Goal: Task Accomplishment & Management: Complete application form

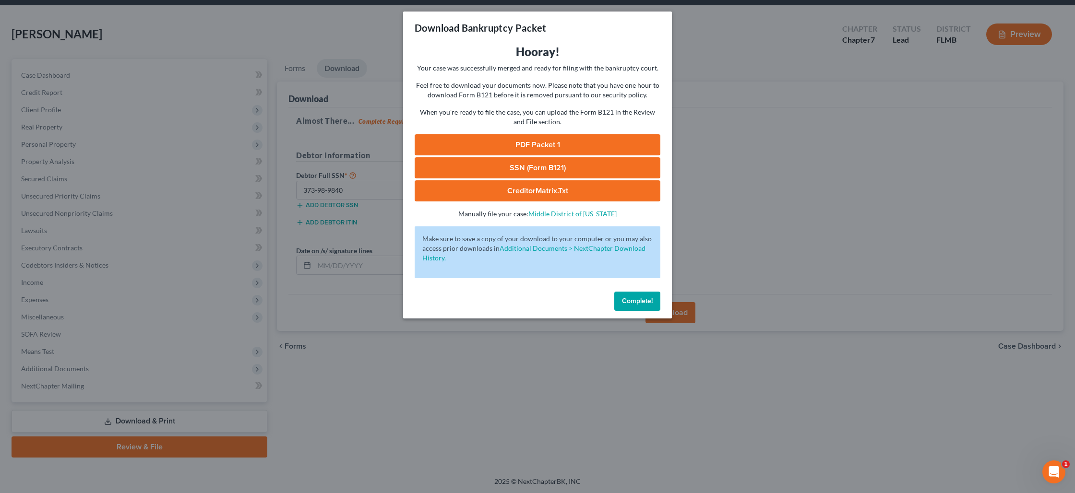
click at [626, 301] on span "Complete!" at bounding box center [637, 301] width 31 height 8
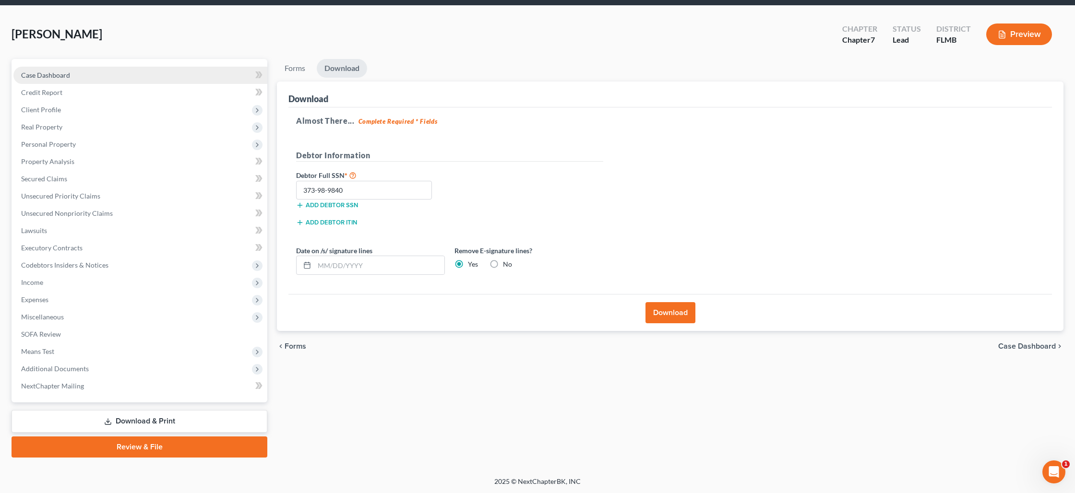
click at [171, 78] on link "Case Dashboard" at bounding box center [140, 75] width 254 height 17
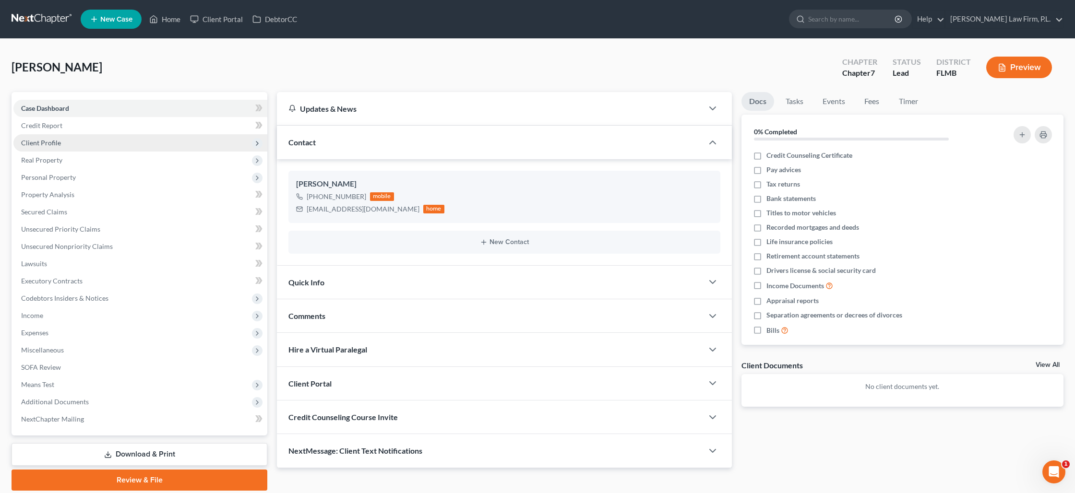
click at [138, 139] on span "Client Profile" at bounding box center [140, 142] width 254 height 17
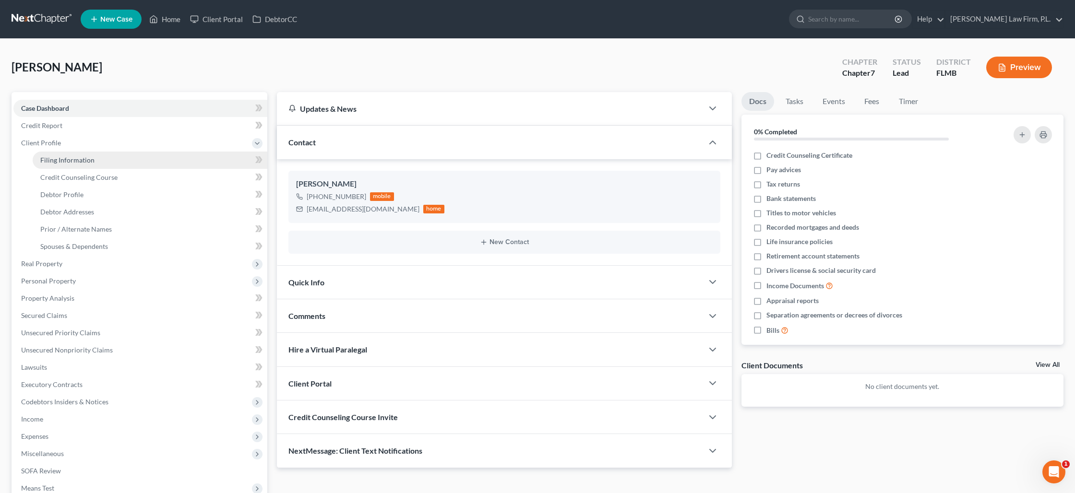
click at [137, 160] on link "Filing Information" at bounding box center [150, 160] width 235 height 17
select select "1"
select select "0"
select select "15"
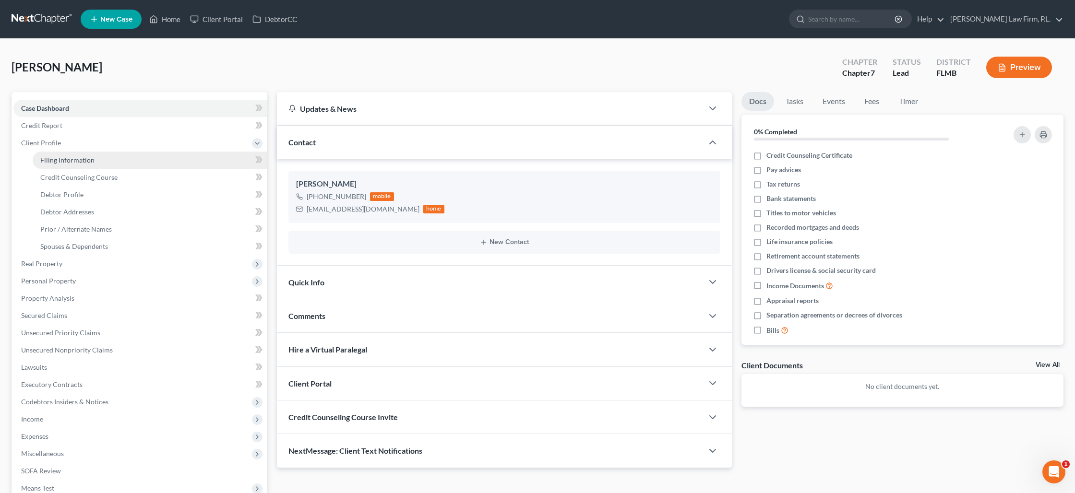
select select "0"
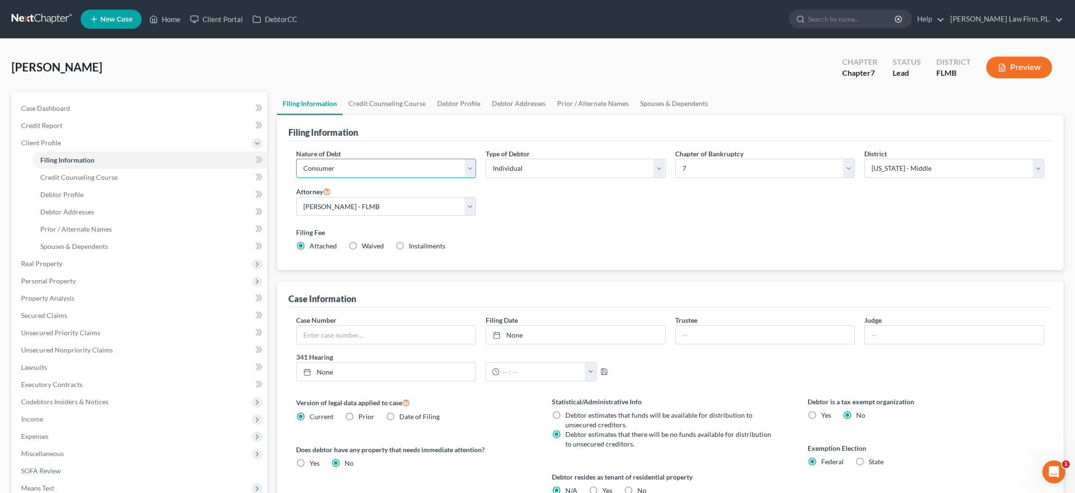
click at [373, 170] on select "Select Business Consumer Other" at bounding box center [386, 168] width 180 height 19
select select "0"
click at [296, 159] on select "Select Business Consumer Other" at bounding box center [386, 168] width 180 height 19
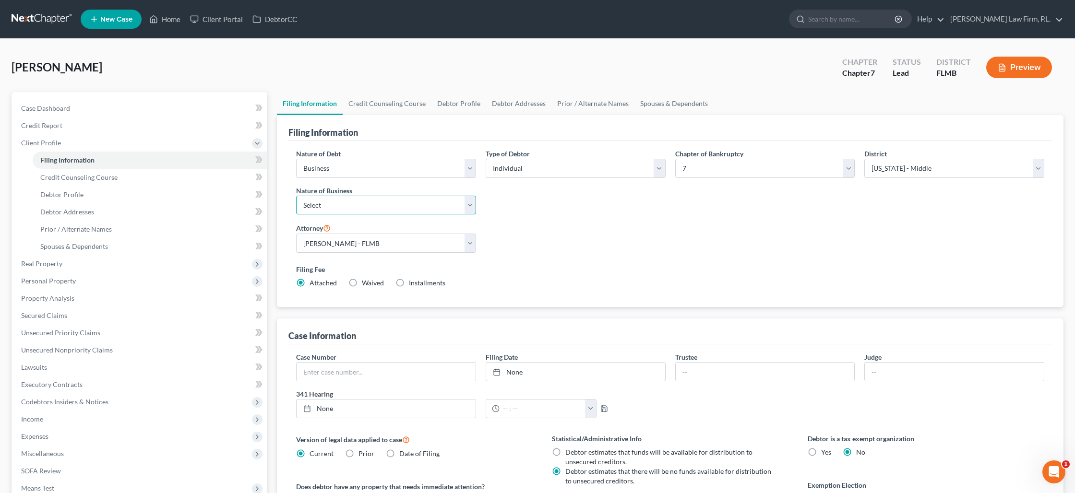
click at [471, 200] on select "Select Clearing Bank Commodity Broker Health Care Business Other Railroad Singl…" at bounding box center [386, 205] width 180 height 19
select select "3"
click at [296, 196] on select "Select Clearing Bank Commodity Broker Health Care Business Other Railroad Singl…" at bounding box center [386, 205] width 180 height 19
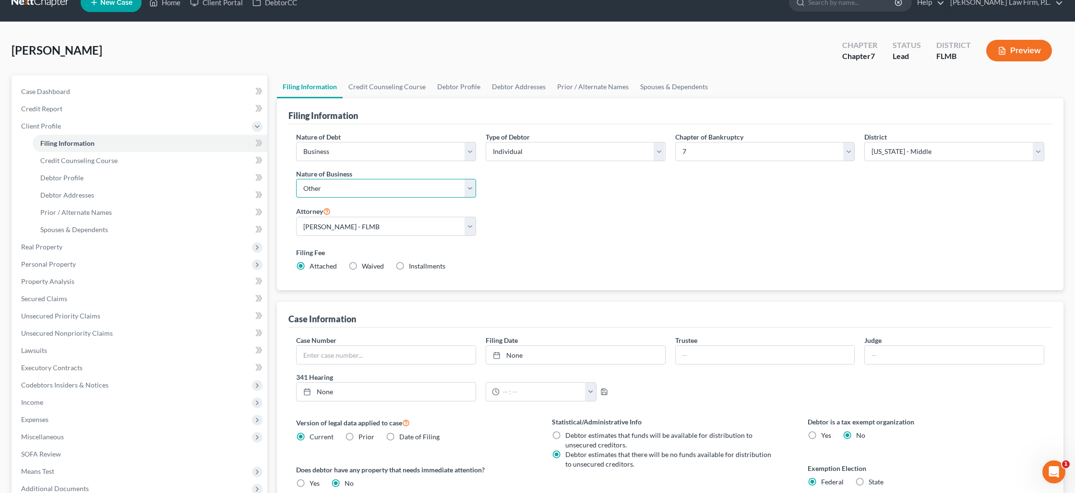
scroll to position [18, 0]
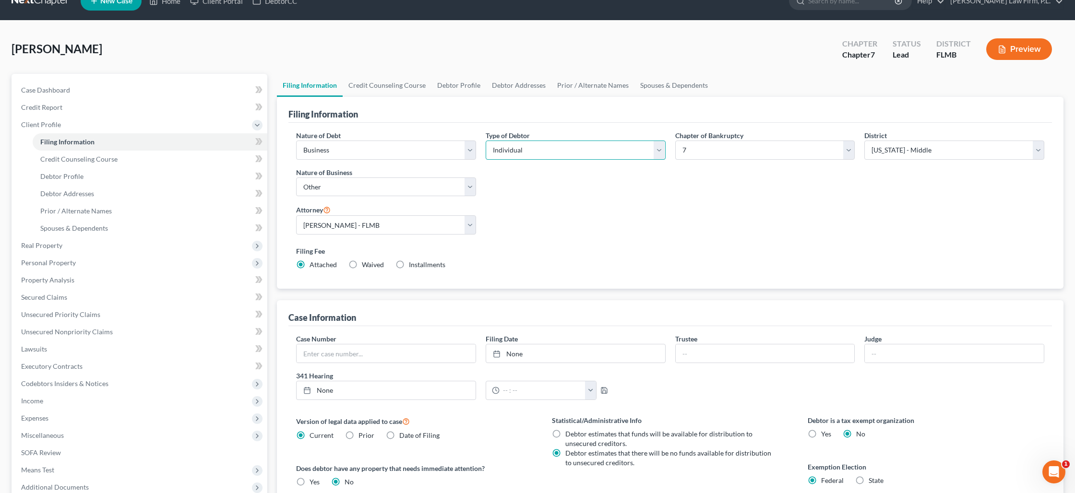
click at [523, 155] on select "Select Individual Joint" at bounding box center [576, 150] width 180 height 19
click at [486, 141] on select "Select Individual Joint" at bounding box center [576, 150] width 180 height 19
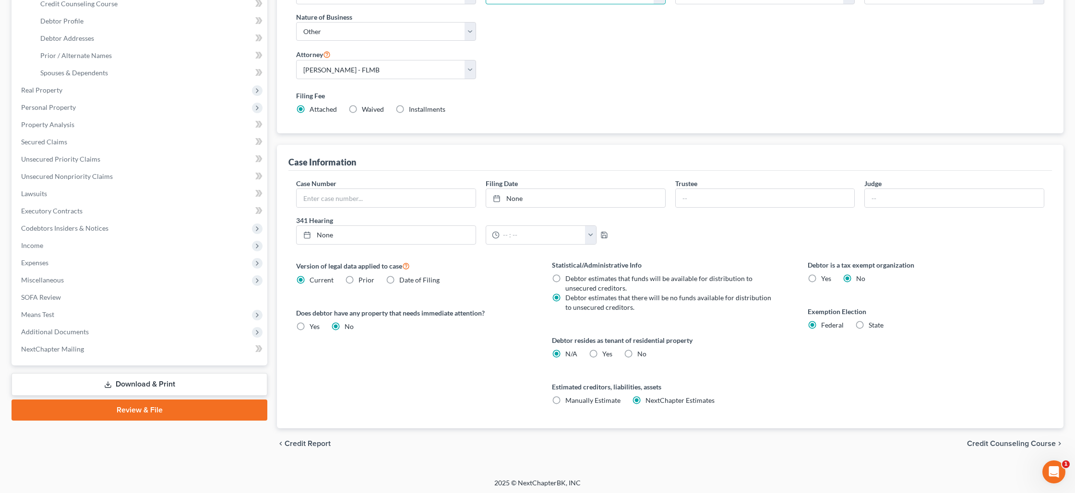
scroll to position [176, 0]
click at [602, 352] on label "Yes Yes" at bounding box center [607, 353] width 10 height 10
click at [606, 352] on input "Yes Yes" at bounding box center [609, 351] width 6 height 6
radio input "true"
radio input "false"
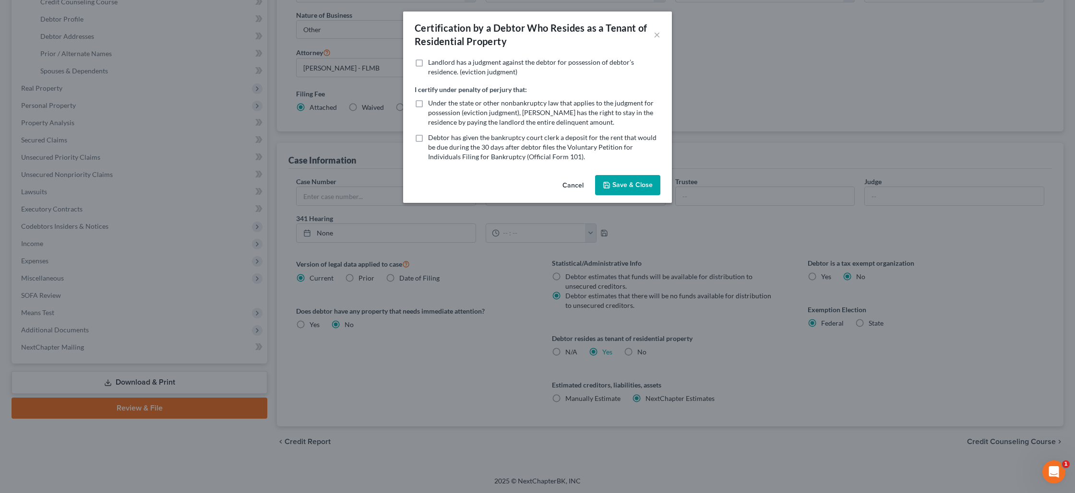
click at [428, 104] on label "Under the state or other nonbankruptcy law that applies to the judgment for pos…" at bounding box center [544, 112] width 232 height 29
click at [432, 104] on input "Under the state or other nonbankruptcy law that applies to the judgment for pos…" at bounding box center [435, 101] width 6 height 6
checkbox input "true"
click at [622, 184] on button "Save & Close" at bounding box center [627, 185] width 65 height 20
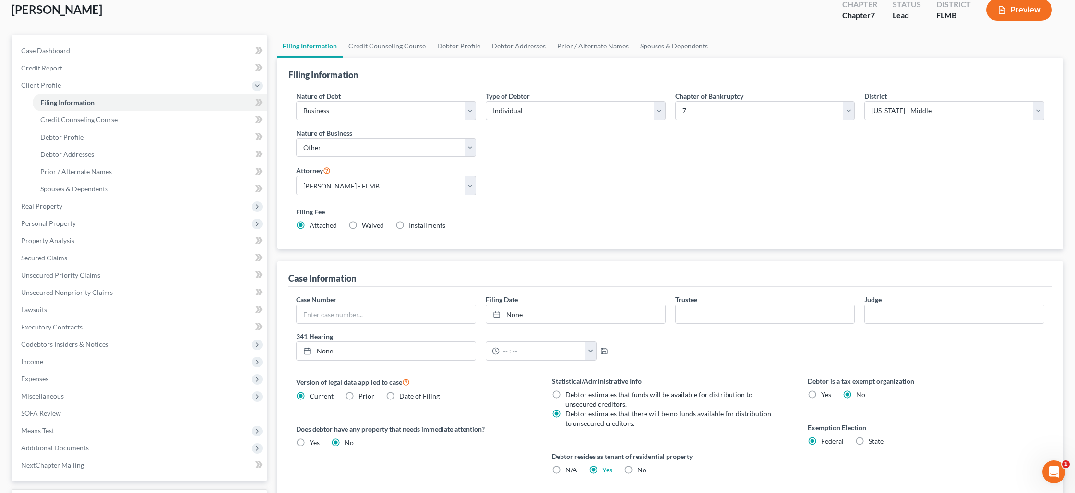
scroll to position [57, 0]
click at [386, 47] on link "Credit Counseling Course" at bounding box center [387, 47] width 89 height 23
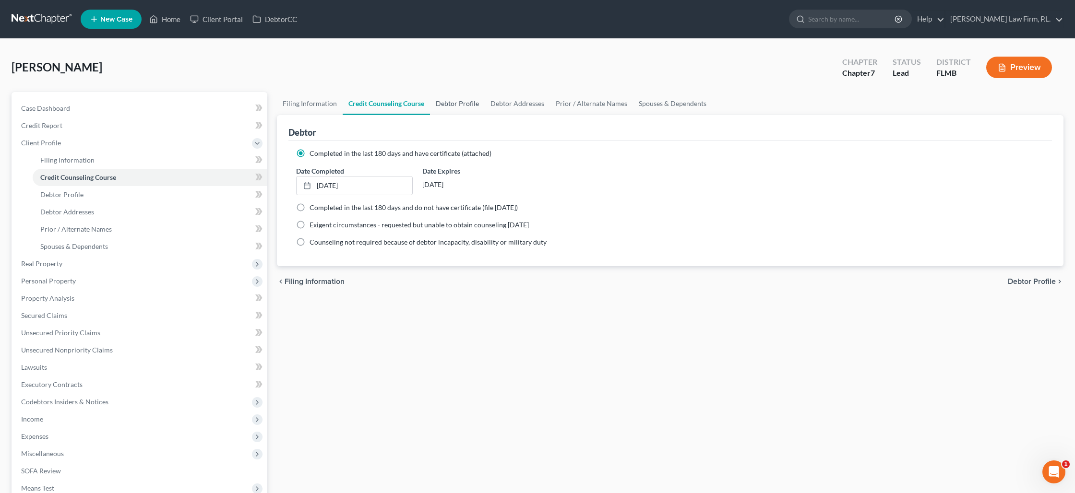
click at [451, 101] on link "Debtor Profile" at bounding box center [457, 103] width 55 height 23
select select "1"
select select "3"
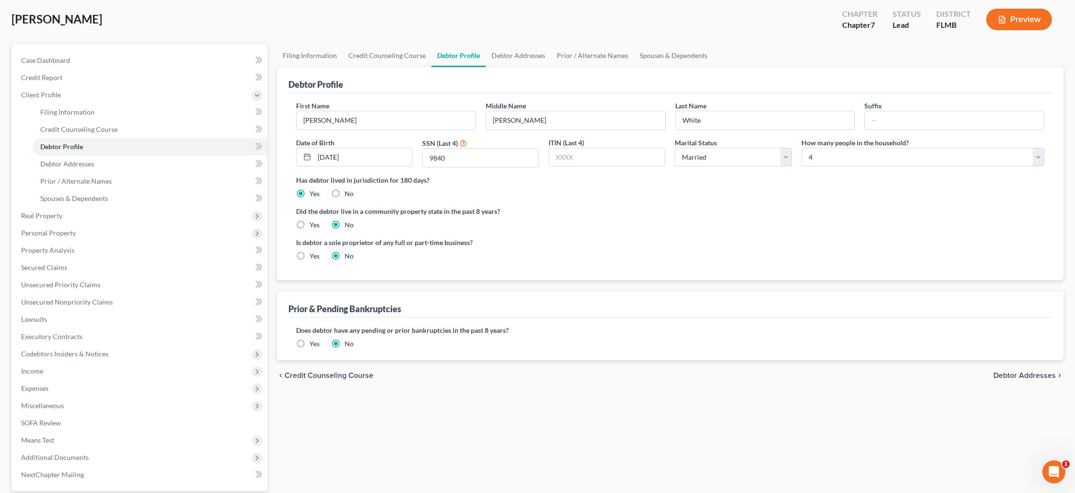
scroll to position [52, 0]
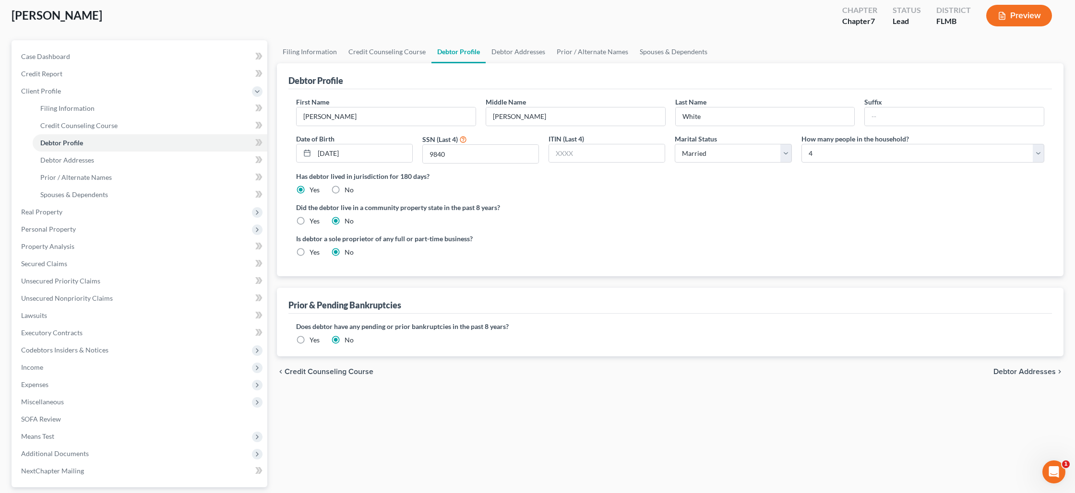
click at [310, 338] on label "Yes" at bounding box center [315, 341] width 10 height 10
click at [313, 338] on input "Yes" at bounding box center [316, 339] width 6 height 6
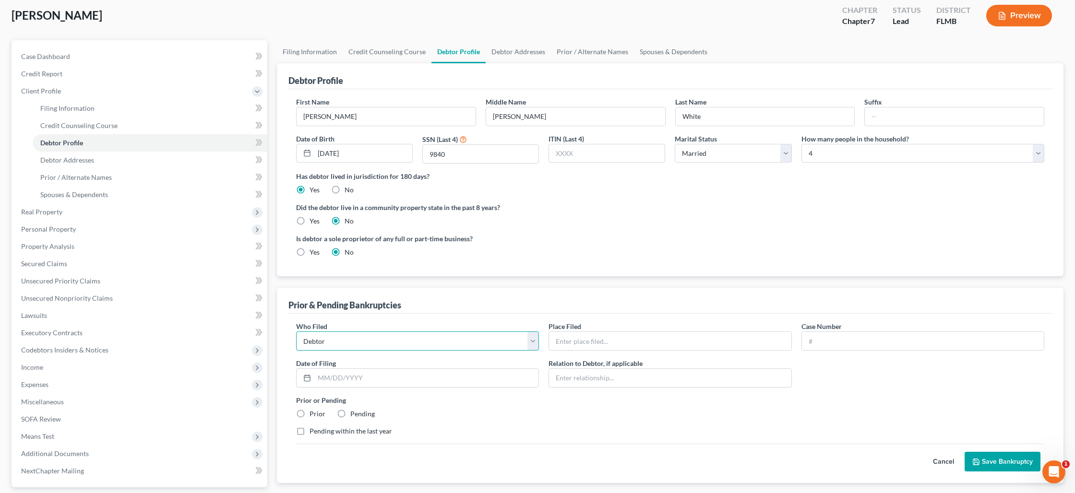
click at [342, 341] on select "Debtor Other" at bounding box center [417, 341] width 243 height 19
select select "other"
click at [296, 332] on select "Debtor Other" at bounding box center [417, 341] width 243 height 19
click at [559, 345] on input "text" at bounding box center [670, 341] width 242 height 18
click at [586, 342] on input "[PERSON_NAME]" at bounding box center [670, 341] width 242 height 18
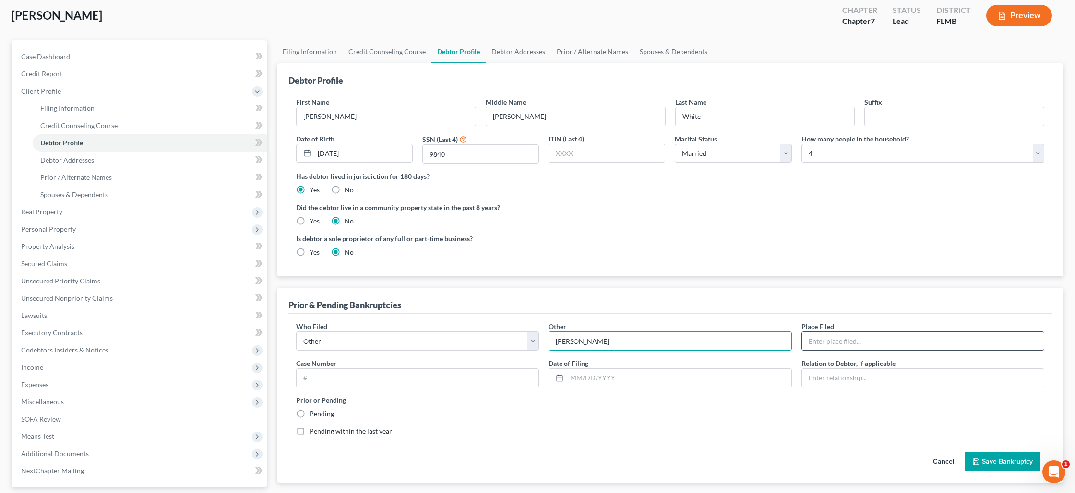
type input "[PERSON_NAME]"
click at [820, 343] on input "text" at bounding box center [923, 341] width 242 height 18
type input "Western District of [US_STATE]"
type input "25-01516"
click at [641, 379] on input "text" at bounding box center [679, 378] width 224 height 18
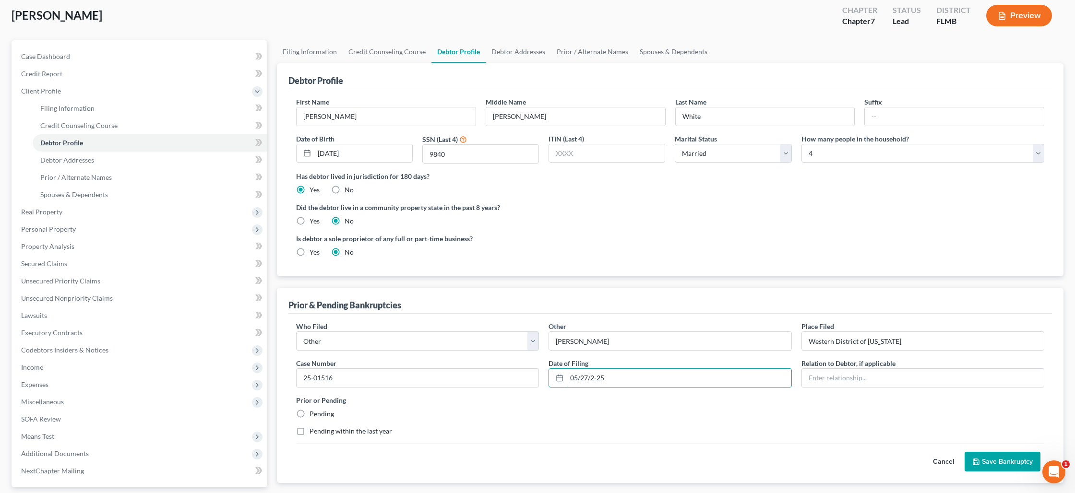
type input "05/27/2-25"
type input "Wife"
click at [310, 413] on label "Pending" at bounding box center [322, 414] width 24 height 10
click at [313, 413] on input "Pending" at bounding box center [316, 412] width 6 height 6
radio input "true"
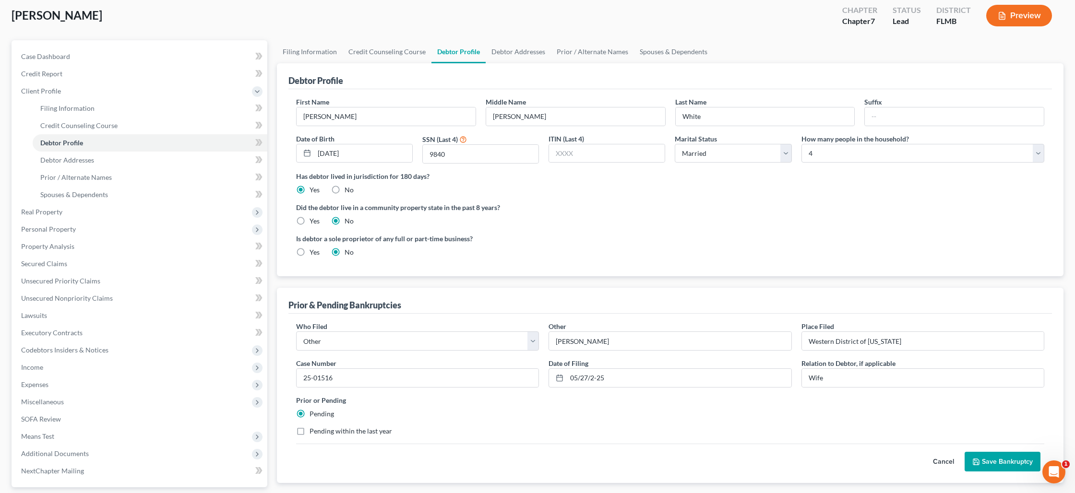
click at [310, 432] on label "Pending within the last year" at bounding box center [351, 432] width 83 height 10
click at [313, 432] on input "Pending within the last year" at bounding box center [316, 430] width 6 height 6
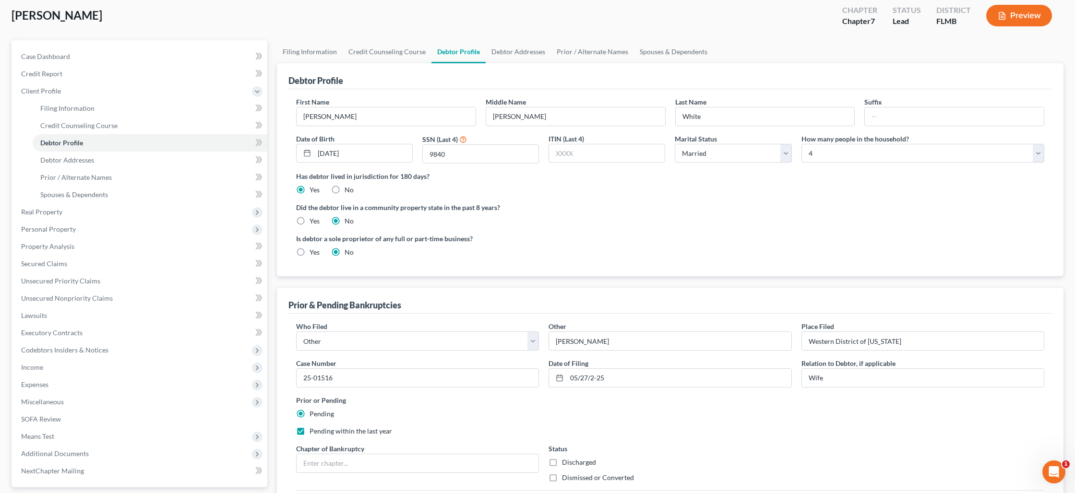
click at [310, 432] on label "Pending within the last year" at bounding box center [351, 432] width 83 height 10
click at [313, 432] on input "Pending within the last year" at bounding box center [316, 430] width 6 height 6
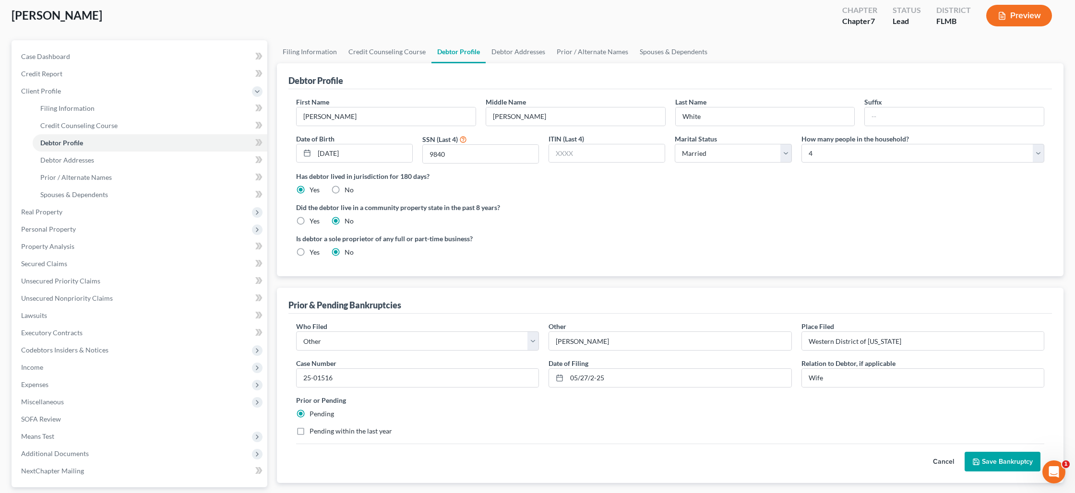
click at [310, 432] on label "Pending within the last year" at bounding box center [351, 432] width 83 height 10
click at [313, 432] on input "Pending within the last year" at bounding box center [316, 430] width 6 height 6
checkbox input "true"
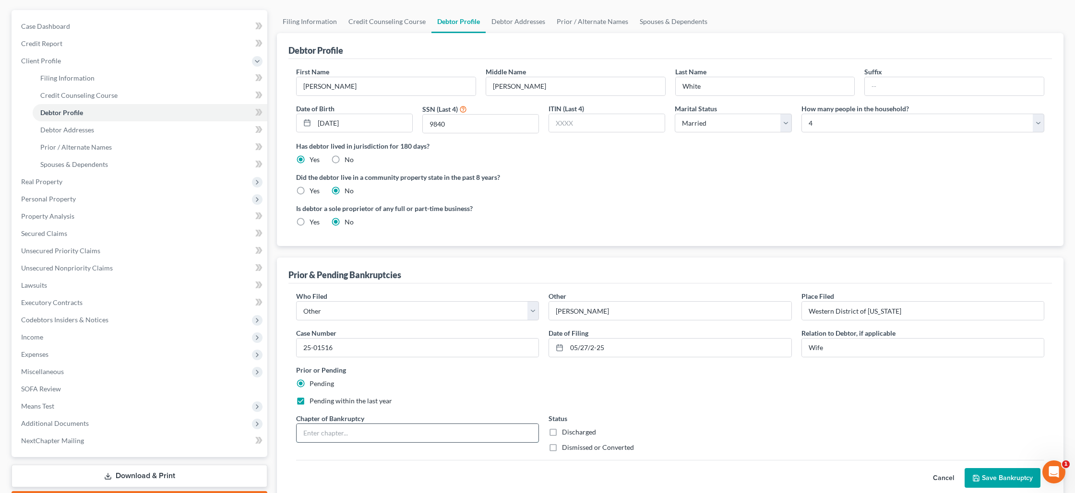
click at [316, 432] on input "text" at bounding box center [418, 433] width 242 height 18
type input "Chapter 7"
click at [562, 434] on label "Discharged" at bounding box center [579, 432] width 34 height 10
click at [566, 433] on input "Discharged" at bounding box center [569, 430] width 6 height 6
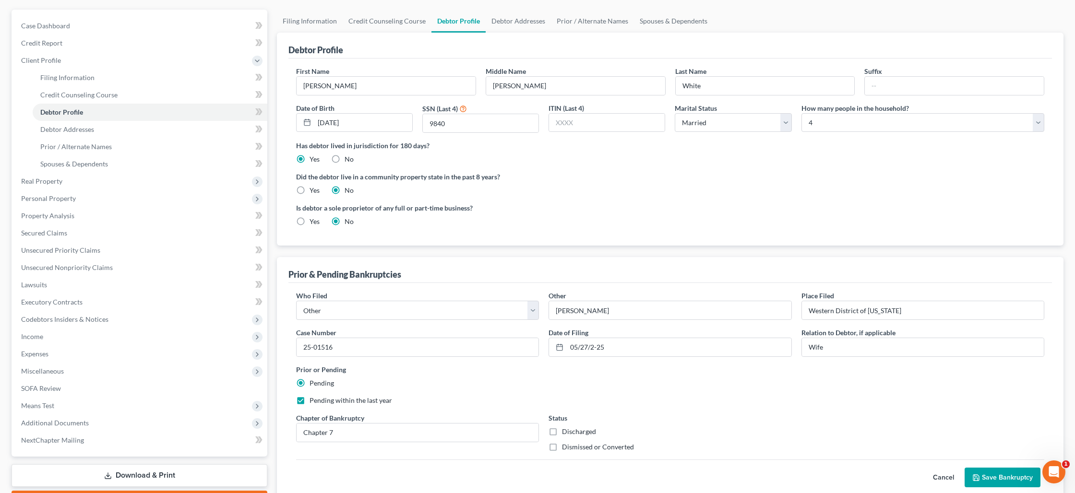
checkbox input "true"
click at [1021, 477] on button "Save Bankruptcy" at bounding box center [1003, 478] width 76 height 20
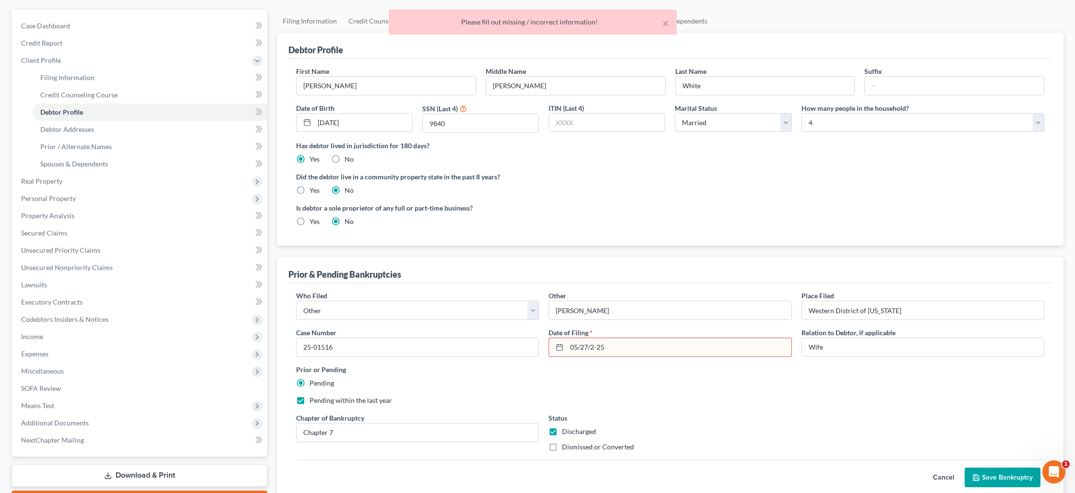
click at [597, 348] on input "05/27/2-25" at bounding box center [679, 347] width 224 height 18
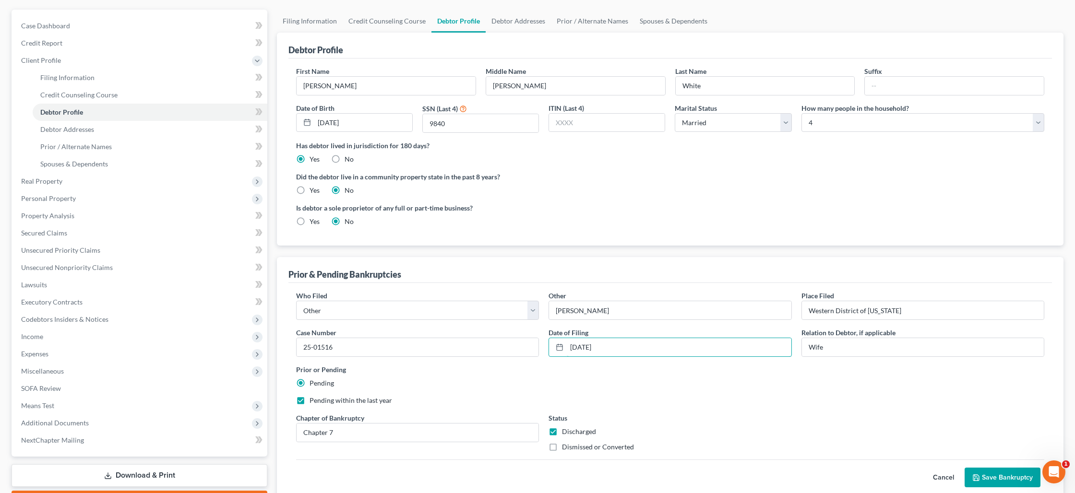
type input "[DATE]"
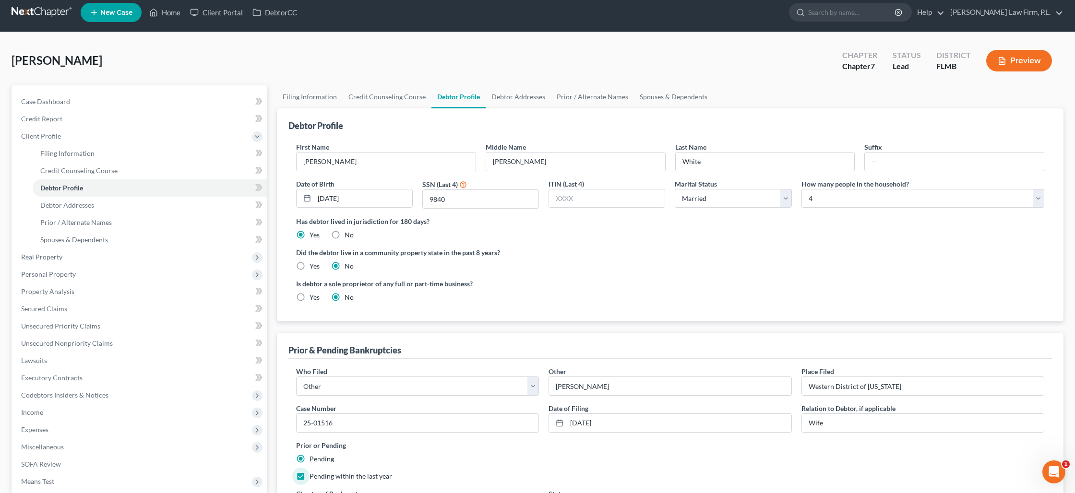
scroll to position [0, 0]
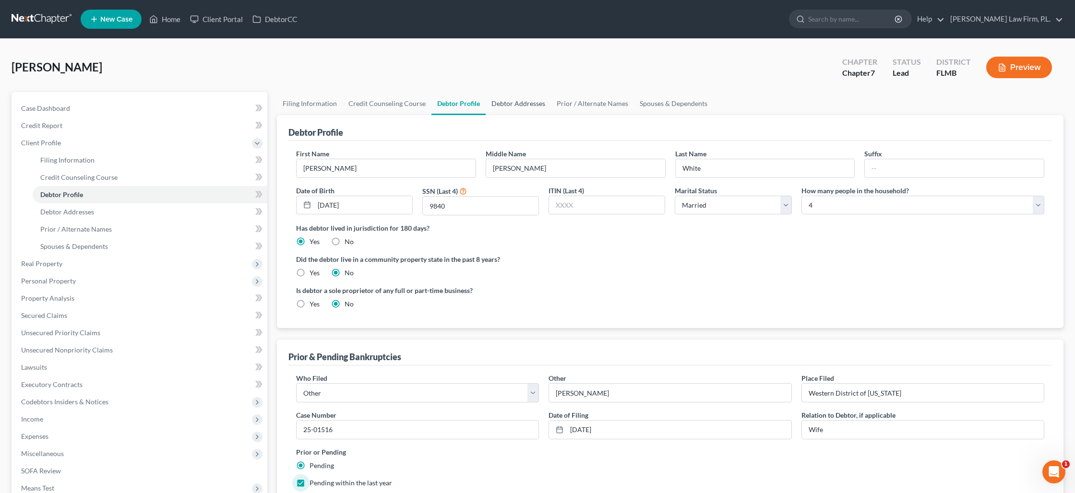
click at [508, 106] on link "Debtor Addresses" at bounding box center [518, 103] width 65 height 23
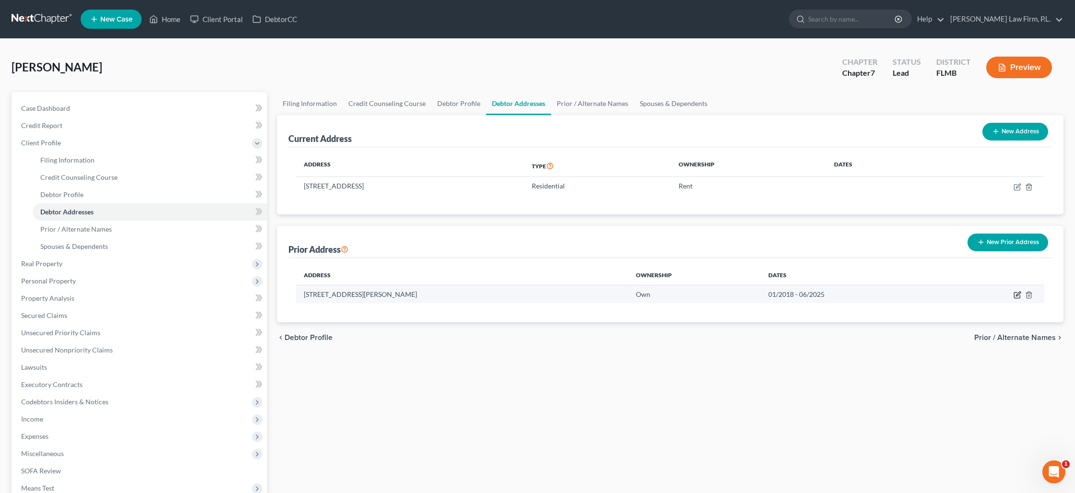
click at [1019, 297] on icon "button" at bounding box center [1018, 295] width 8 height 8
select select "23"
select select "2"
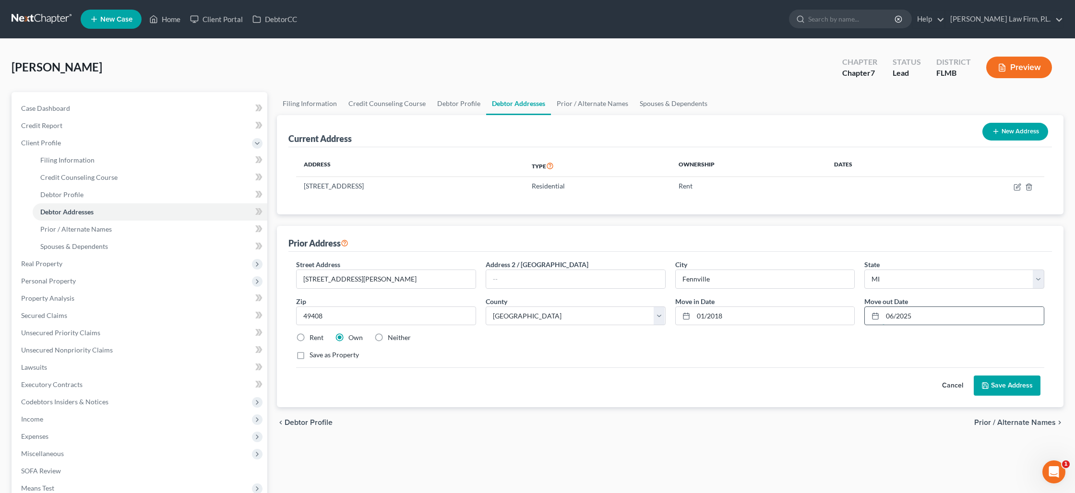
click at [895, 316] on input "06/2025" at bounding box center [963, 316] width 161 height 18
click at [894, 317] on input "06/2025" at bounding box center [963, 316] width 161 height 18
type input "05/2025"
click at [595, 105] on link "Prior / Alternate Names" at bounding box center [592, 103] width 83 height 23
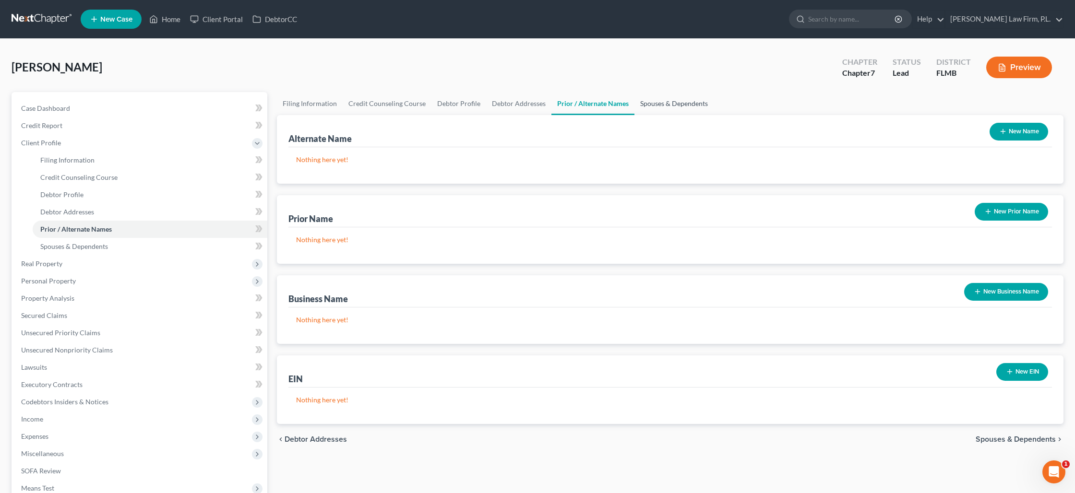
click at [644, 107] on link "Spouses & Dependents" at bounding box center [674, 103] width 79 height 23
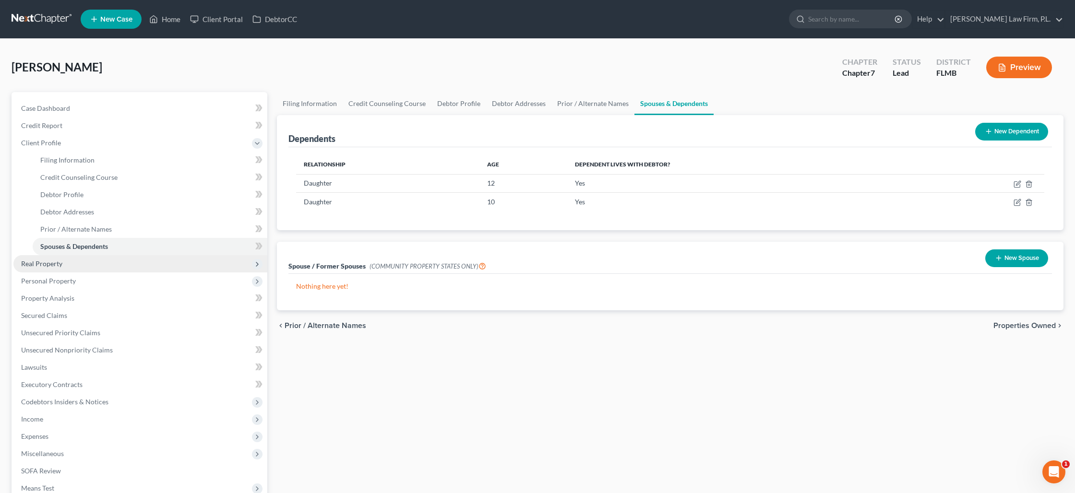
click at [73, 260] on span "Real Property" at bounding box center [140, 263] width 254 height 17
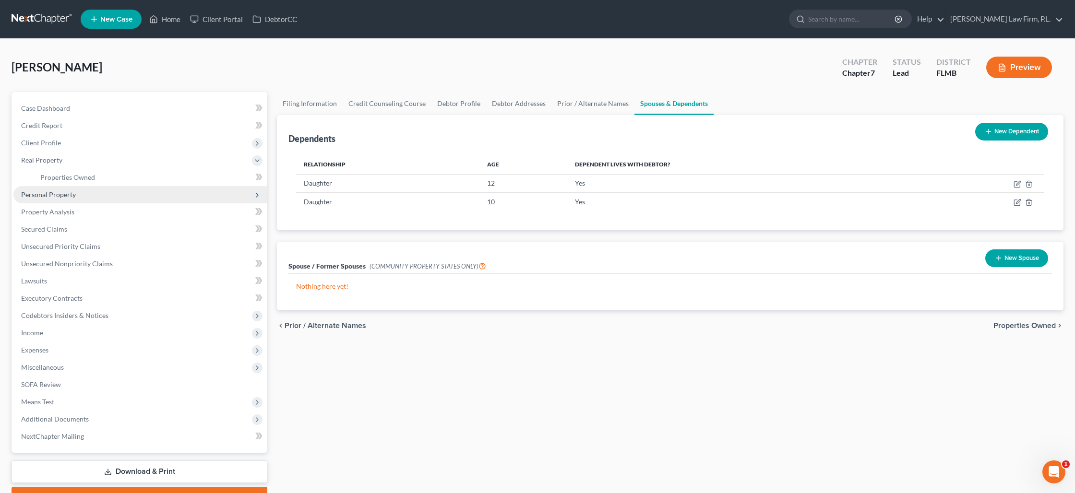
click at [77, 195] on span "Personal Property" at bounding box center [140, 194] width 254 height 17
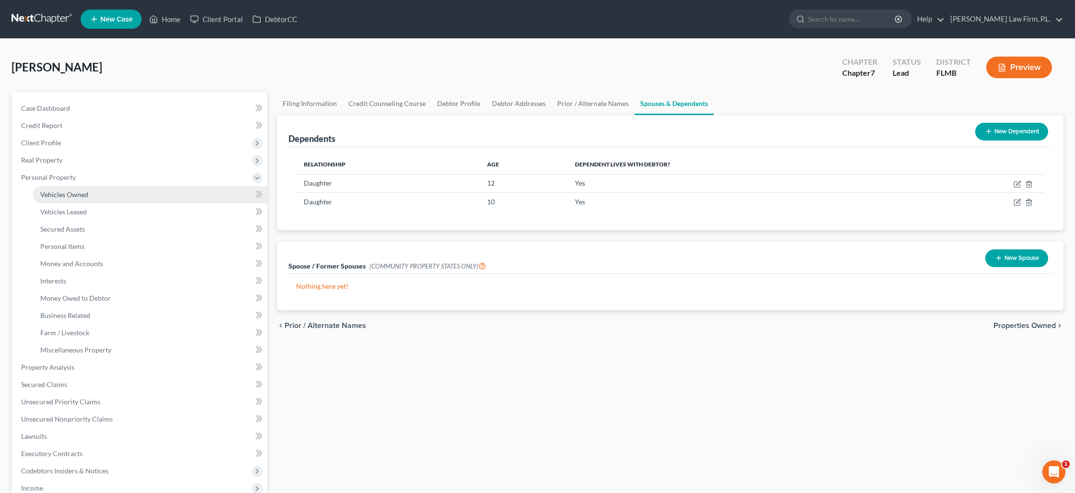
click at [78, 196] on span "Vehicles Owned" at bounding box center [64, 195] width 48 height 8
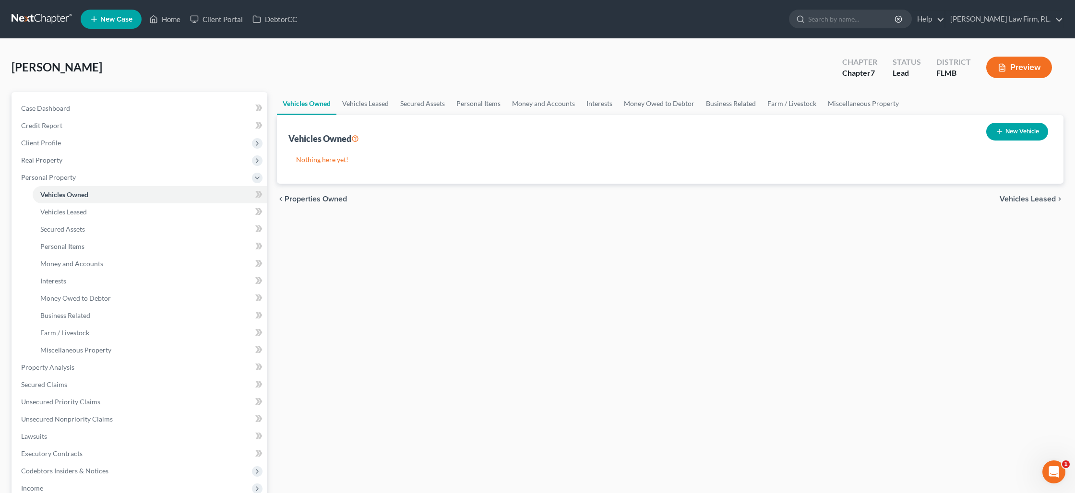
click at [1008, 136] on button "New Vehicle" at bounding box center [1017, 132] width 62 height 18
select select "0"
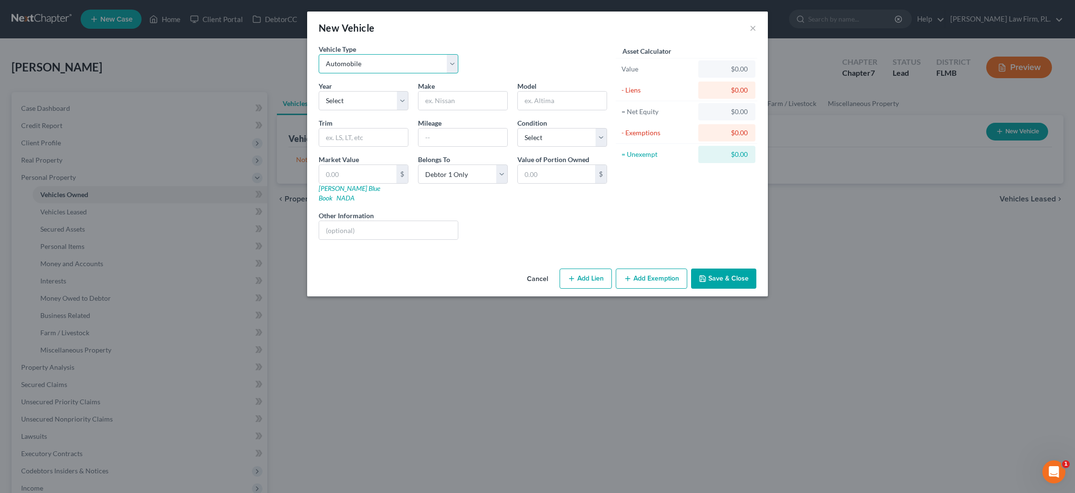
click at [411, 71] on select "Select Automobile Truck Trailer Watercraft Aircraft Motor Home Atv Other Vehicle" at bounding box center [389, 63] width 140 height 19
select select "3"
click at [319, 54] on select "Select Automobile Truck Trailer Watercraft Aircraft Motor Home Atv Other Vehicle" at bounding box center [389, 63] width 140 height 19
click at [367, 104] on select "Select 2026 2025 2024 2023 2022 2021 2020 2019 2018 2017 2016 2015 2014 2013 20…" at bounding box center [364, 100] width 90 height 19
select select "7"
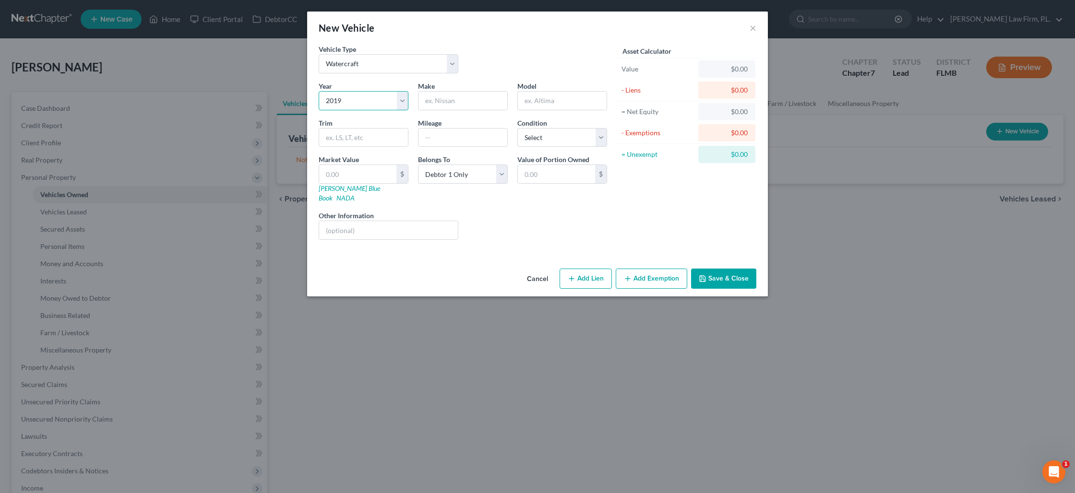
click at [319, 91] on select "Select 2026 2025 2024 2023 2022 2021 2020 2019 2018 2017 2016 2015 2014 2013 20…" at bounding box center [364, 100] width 90 height 19
click at [436, 106] on input "text" at bounding box center [463, 101] width 89 height 18
type input "Highfield"
click at [352, 178] on input "text" at bounding box center [357, 174] width 77 height 18
type input "5"
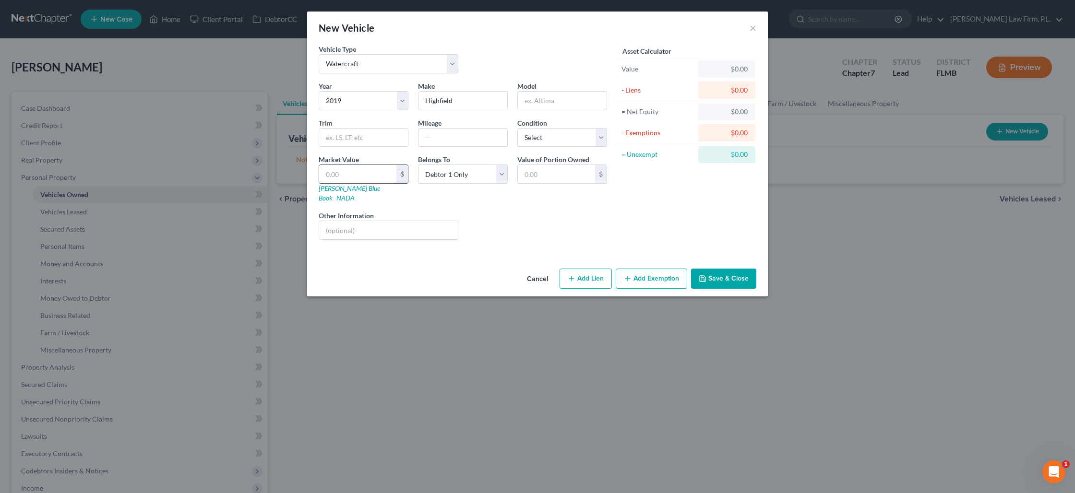
type input "5.00"
type input "50"
type input "50.00"
type input "500"
type input "500.00"
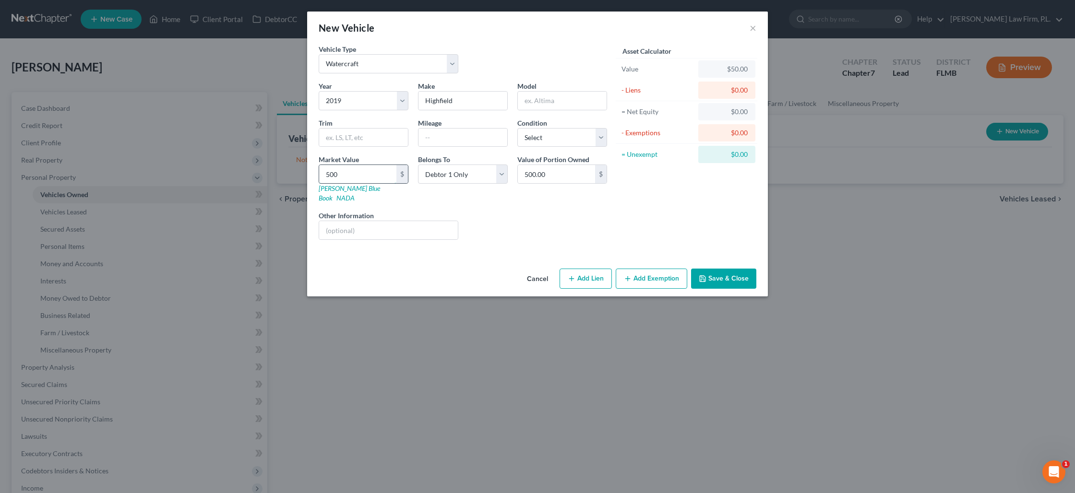
type input "5000"
type input "5,000.00"
type input "5,0000"
type input "50,000.00"
type input "50,000"
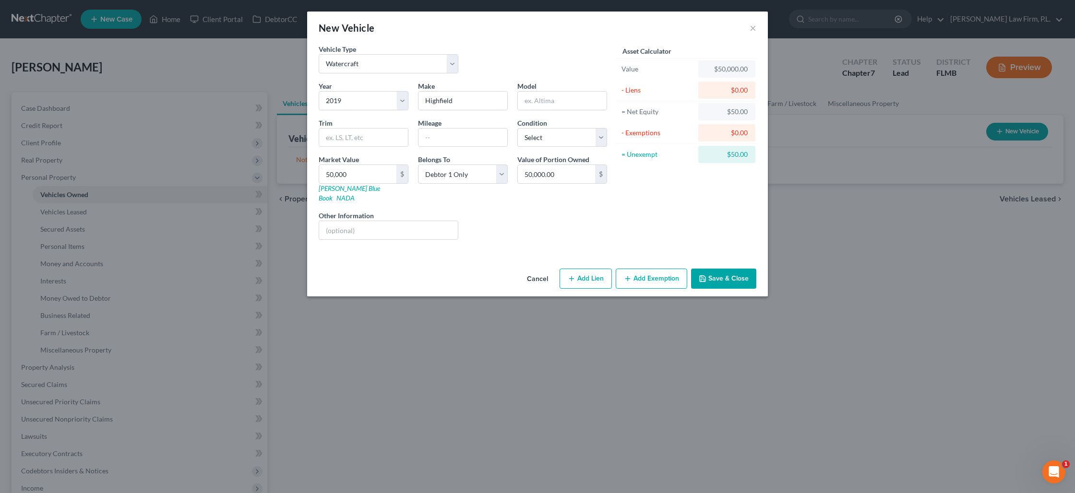
click at [704, 276] on polyline "button" at bounding box center [702, 276] width 2 height 1
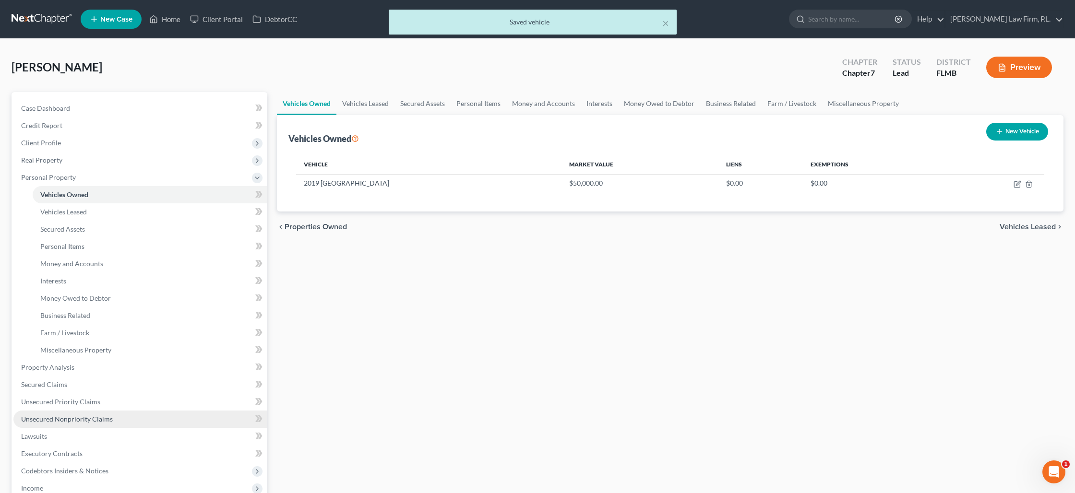
click at [102, 415] on span "Unsecured Nonpriority Claims" at bounding box center [67, 419] width 92 height 8
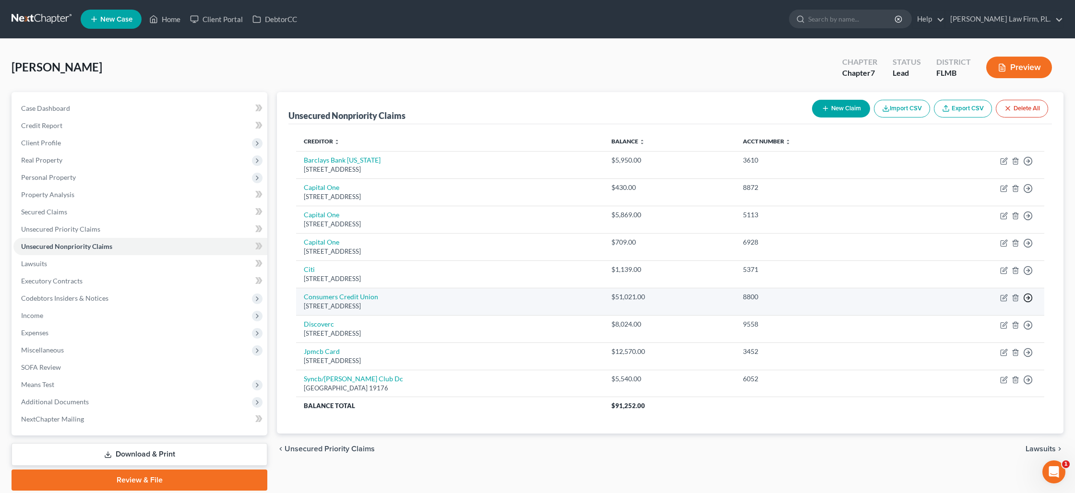
click at [1028, 299] on polyline "button" at bounding box center [1028, 297] width 1 height 3
click at [990, 306] on link "Move to D" at bounding box center [984, 305] width 80 height 16
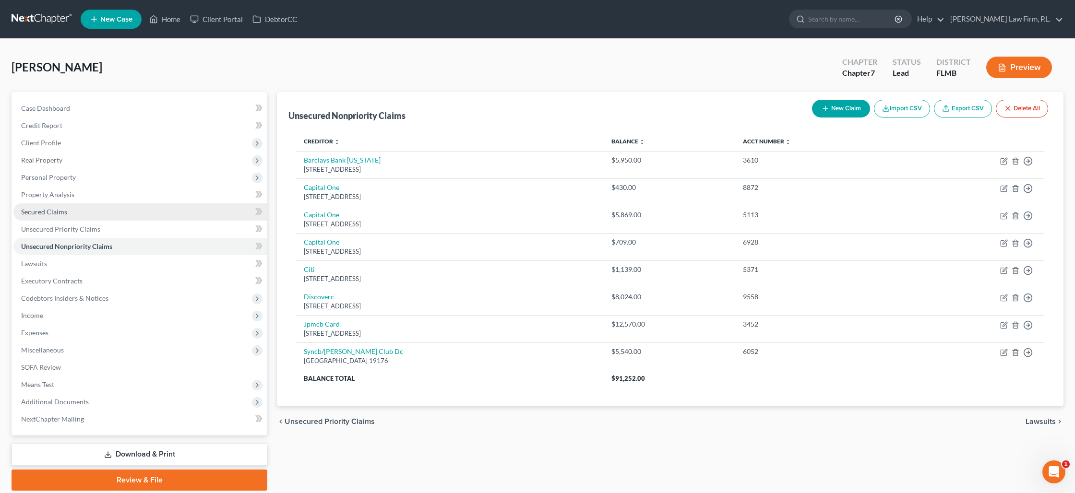
click at [62, 215] on span "Secured Claims" at bounding box center [44, 212] width 46 height 8
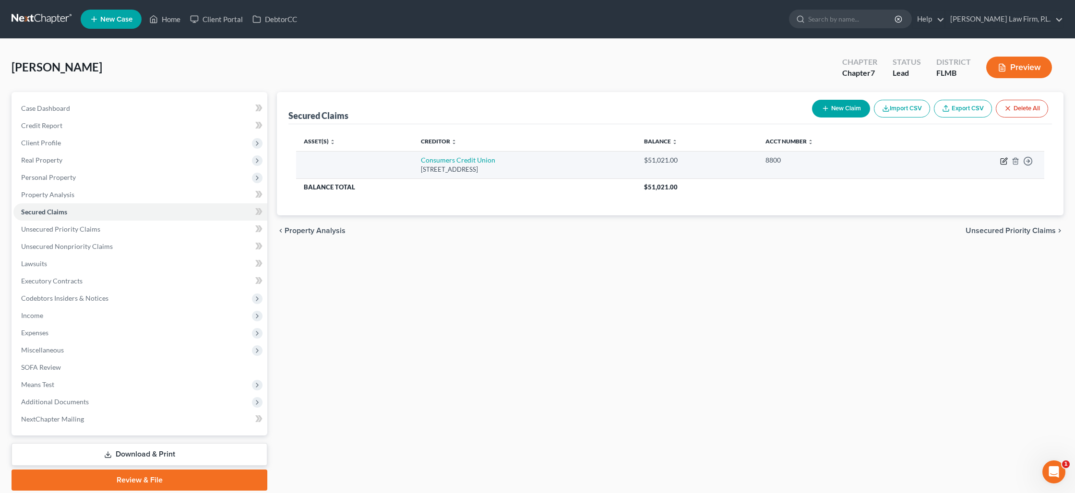
click at [1005, 161] on icon "button" at bounding box center [1005, 160] width 4 height 4
select select "23"
select select "0"
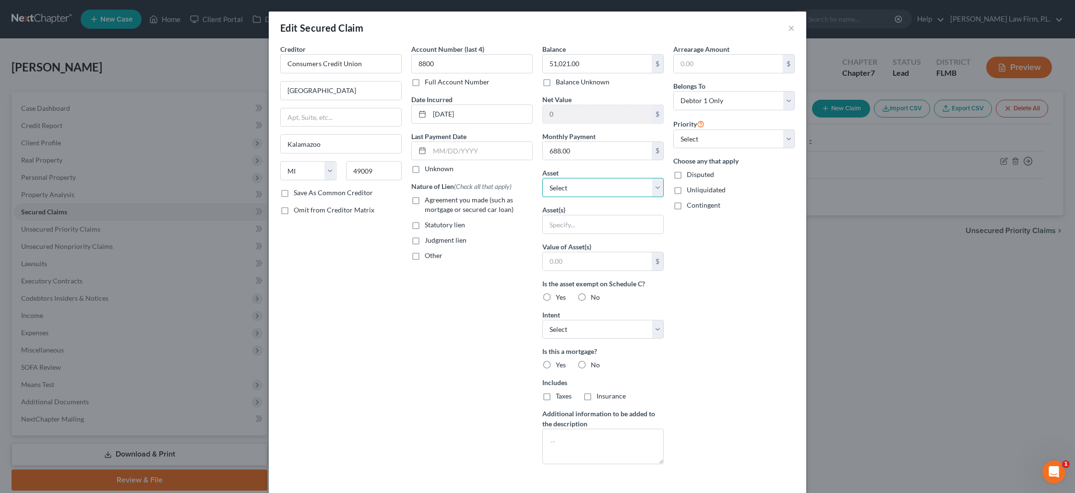
click at [576, 191] on select "Select Other Multiple Assets Potential Claim Against While Knight Consulting (M…" at bounding box center [602, 187] width 121 height 19
select select "4"
click at [542, 178] on select "Select Other Multiple Assets Potential Claim Against While Knight Consulting (M…" at bounding box center [602, 187] width 121 height 19
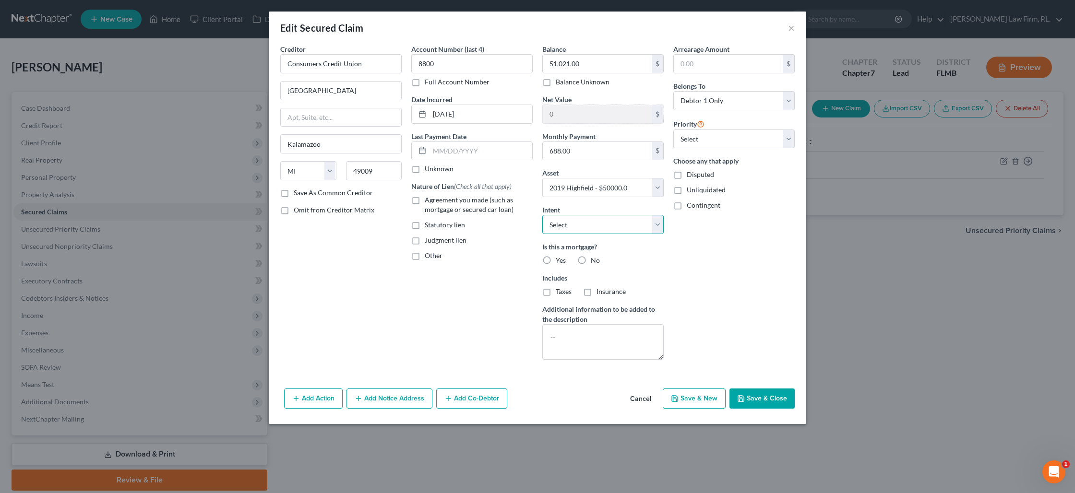
click at [558, 226] on select "Select Surrender Redeem Reaffirm Avoid Other" at bounding box center [602, 224] width 121 height 19
select select "4"
click at [542, 215] on select "Select Surrender Redeem Reaffirm Avoid Other" at bounding box center [602, 224] width 121 height 19
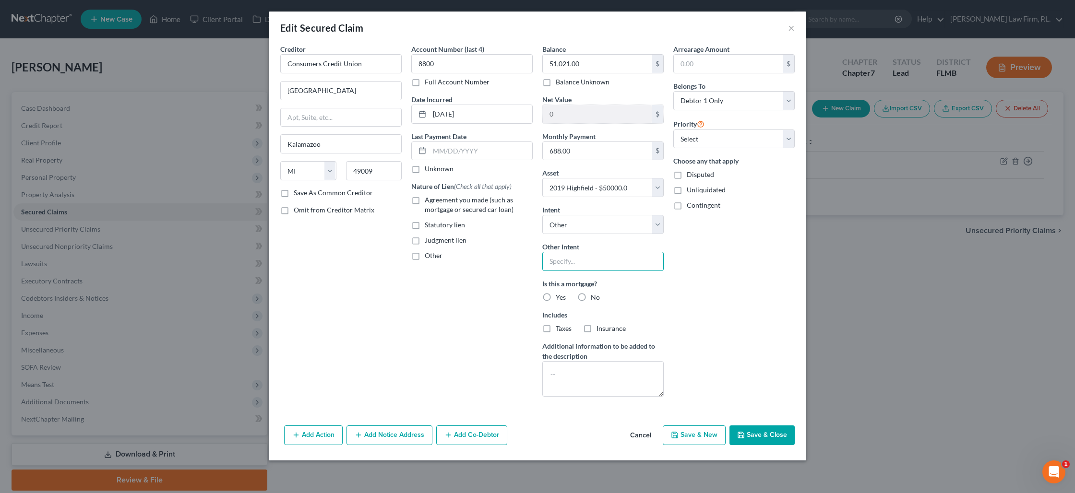
click at [564, 265] on input "text" at bounding box center [602, 261] width 121 height 19
type input "D"
click at [555, 224] on select "Select Surrender Redeem Reaffirm Avoid Other" at bounding box center [602, 224] width 121 height 19
select select "2"
click at [542, 215] on select "Select Surrender Redeem Reaffirm Avoid Other" at bounding box center [602, 224] width 121 height 19
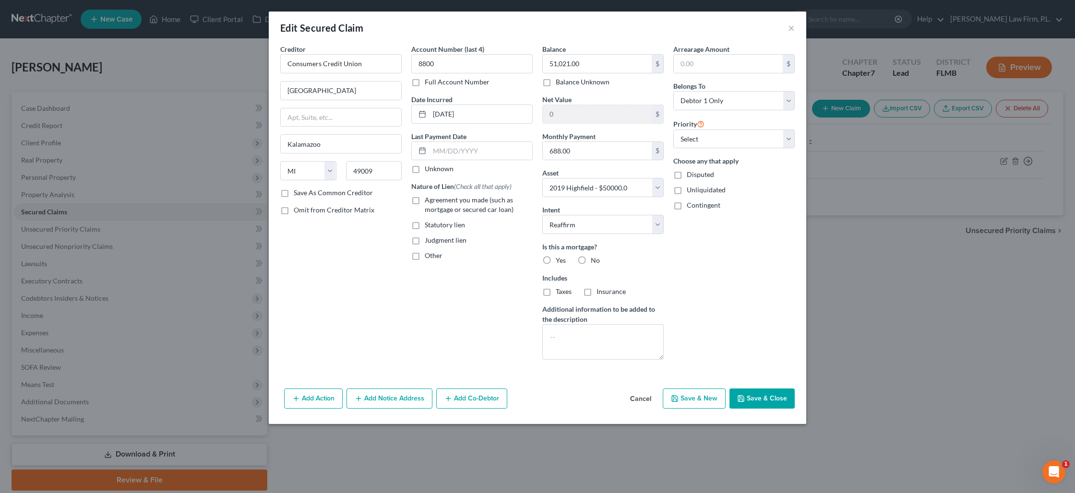
click at [591, 258] on label "No" at bounding box center [595, 261] width 9 height 10
click at [595, 258] on input "No" at bounding box center [598, 259] width 6 height 6
radio input "true"
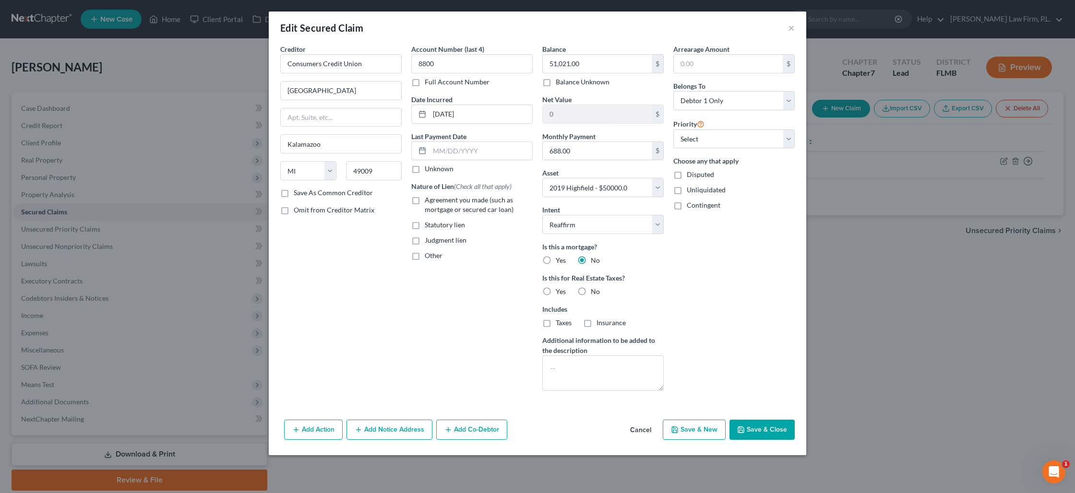
click at [591, 292] on label "No" at bounding box center [595, 292] width 9 height 10
click at [595, 292] on input "No" at bounding box center [598, 290] width 6 height 6
radio input "true"
click at [582, 361] on textarea at bounding box center [602, 374] width 121 height 36
type textarea "[PERSON_NAME]'s friend makes all payments to the lender directly"
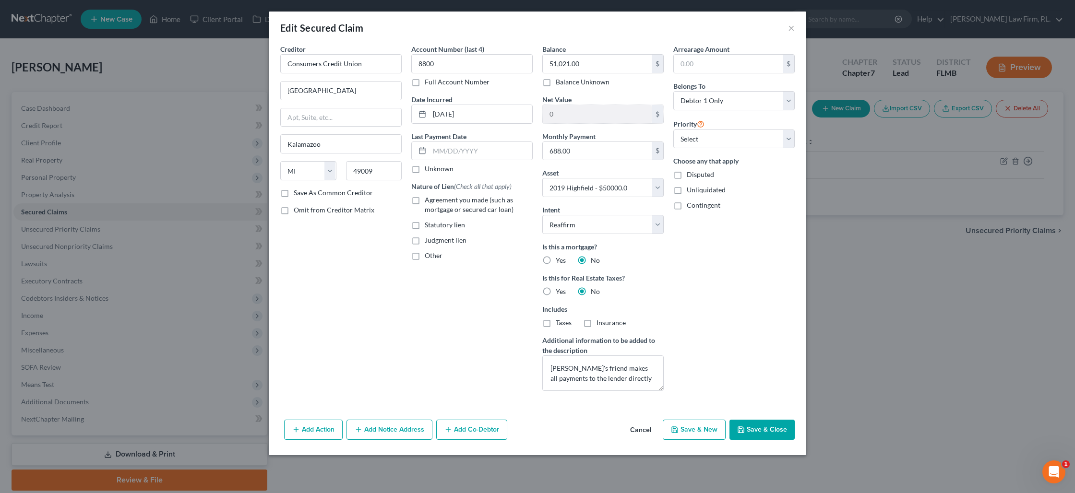
drag, startPoint x: 419, startPoint y: 200, endPoint x: 520, endPoint y: 266, distance: 121.2
click at [425, 200] on label "Agreement you made (such as mortgage or secured car loan)" at bounding box center [479, 204] width 108 height 19
click at [429, 200] on input "Agreement you made (such as mortgage or secured car loan)" at bounding box center [432, 198] width 6 height 6
checkbox input "true"
click at [764, 425] on button "Save & Close" at bounding box center [762, 430] width 65 height 20
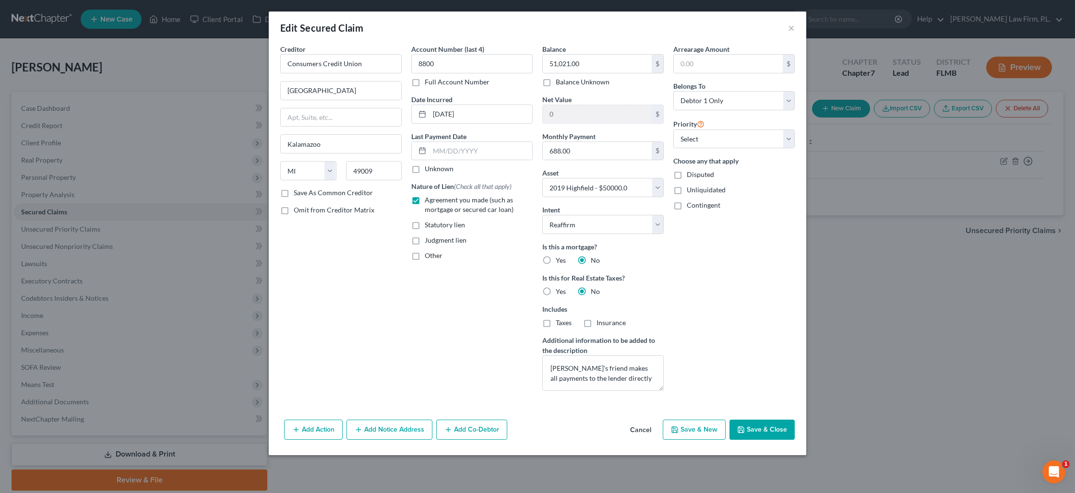
select select
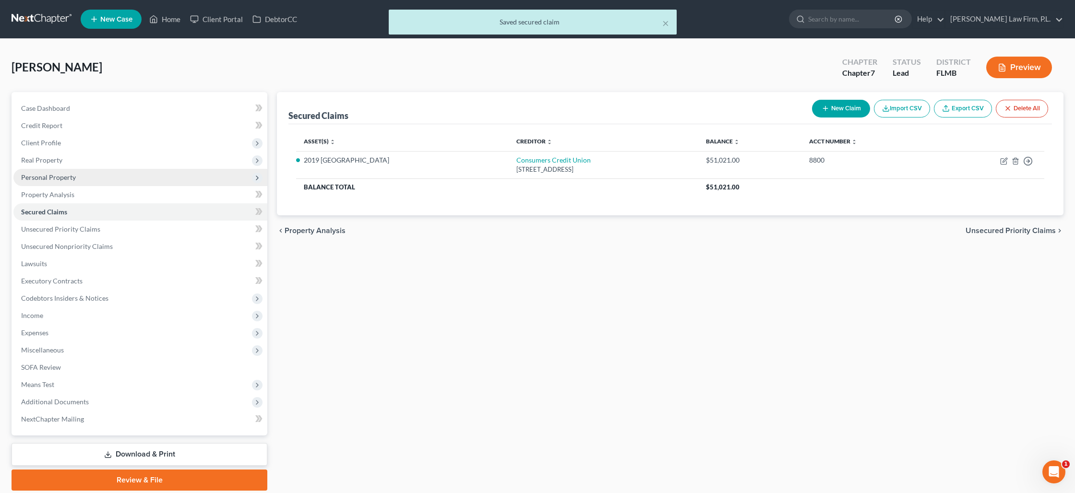
click at [76, 177] on span "Personal Property" at bounding box center [140, 177] width 254 height 17
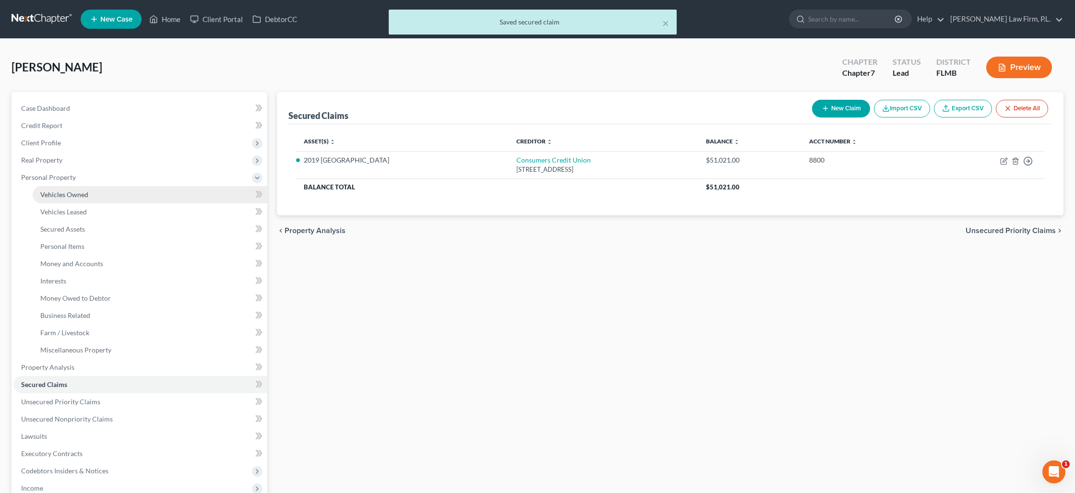
click at [104, 192] on link "Vehicles Owned" at bounding box center [150, 194] width 235 height 17
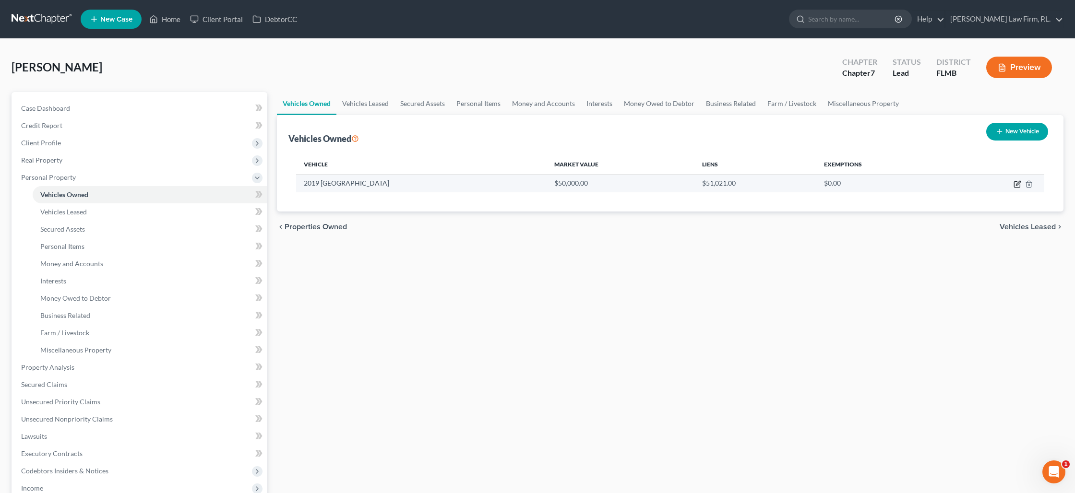
click at [1015, 186] on icon "button" at bounding box center [1018, 184] width 8 height 8
select select "3"
select select "7"
select select "0"
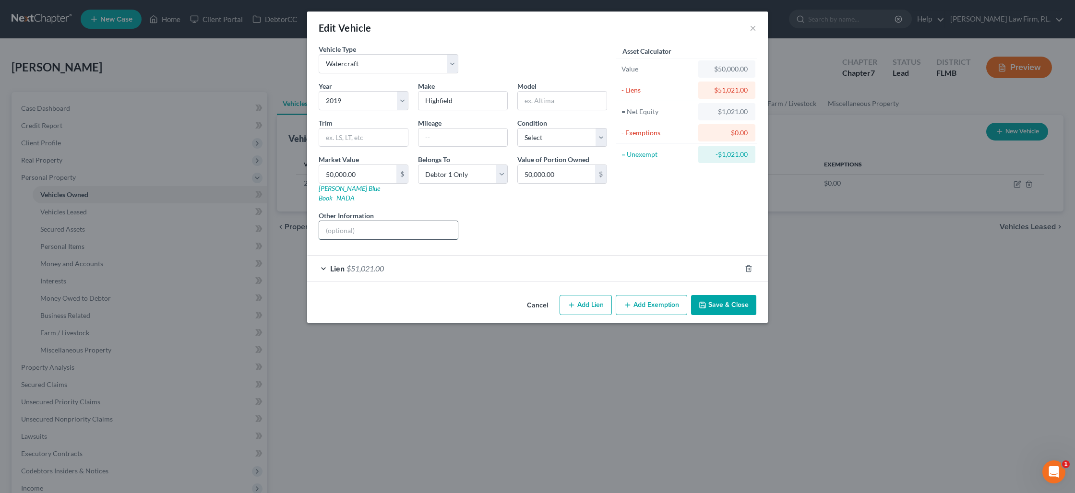
click at [377, 224] on input "text" at bounding box center [388, 230] width 139 height 18
type input "[PERSON_NAME]'s friend makes all payments directly to lender"
click at [644, 295] on button "Add Exemption" at bounding box center [652, 305] width 72 height 20
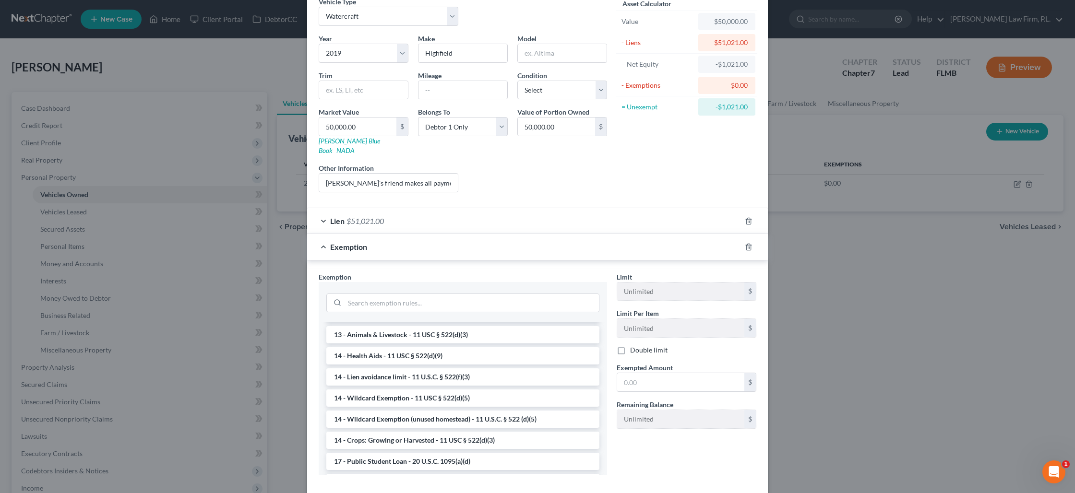
scroll to position [154, 0]
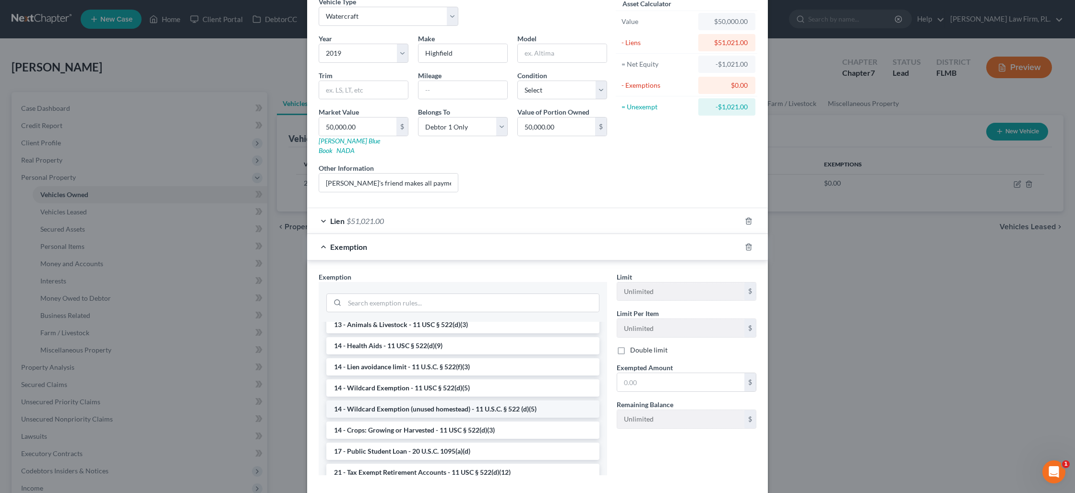
click at [437, 401] on li "14 - Wildcard Exemption (unused homestead) - 11 U.S.C. § 522 (d)(5)" at bounding box center [462, 409] width 273 height 17
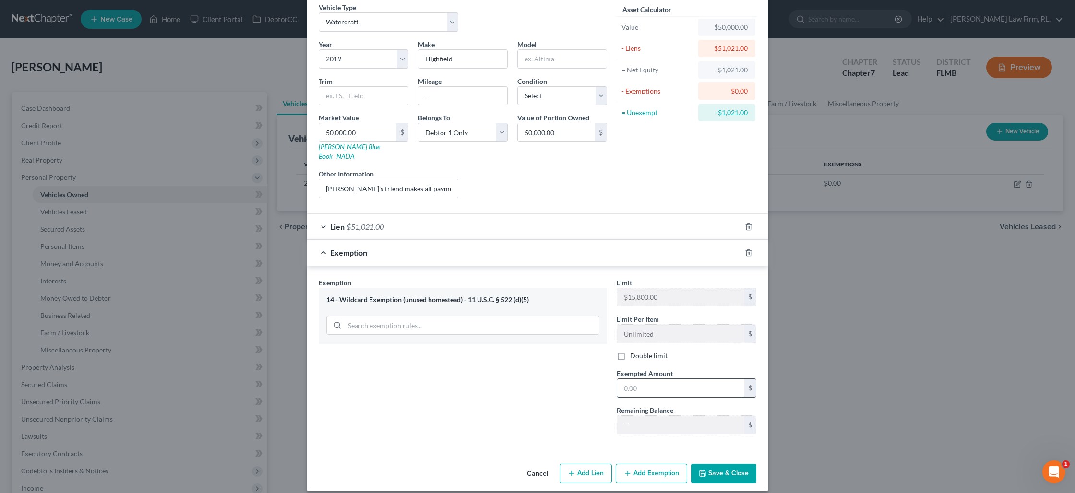
click at [639, 386] on input "text" at bounding box center [680, 388] width 127 height 18
type input "1"
type input "7,500"
click at [708, 464] on button "Save & Close" at bounding box center [723, 474] width 65 height 20
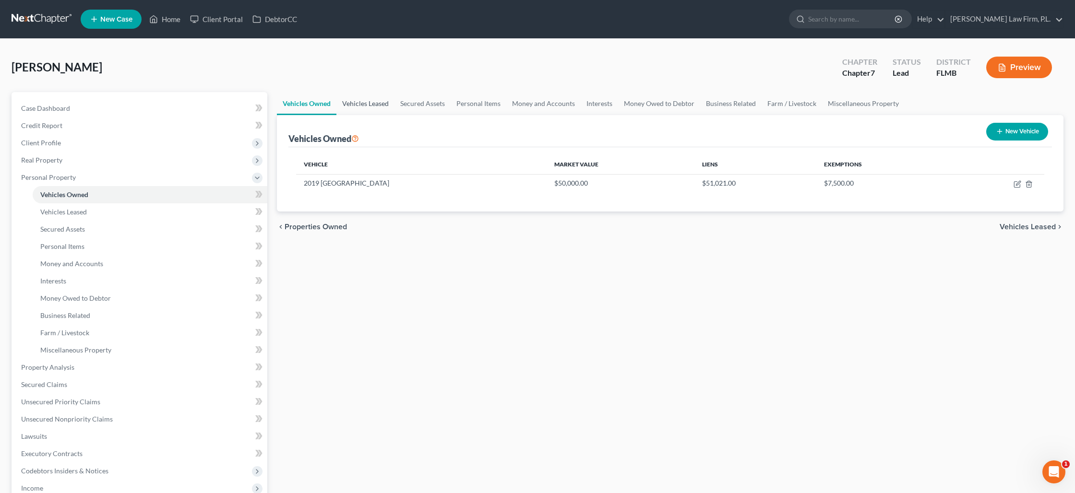
click at [373, 106] on link "Vehicles Leased" at bounding box center [365, 103] width 58 height 23
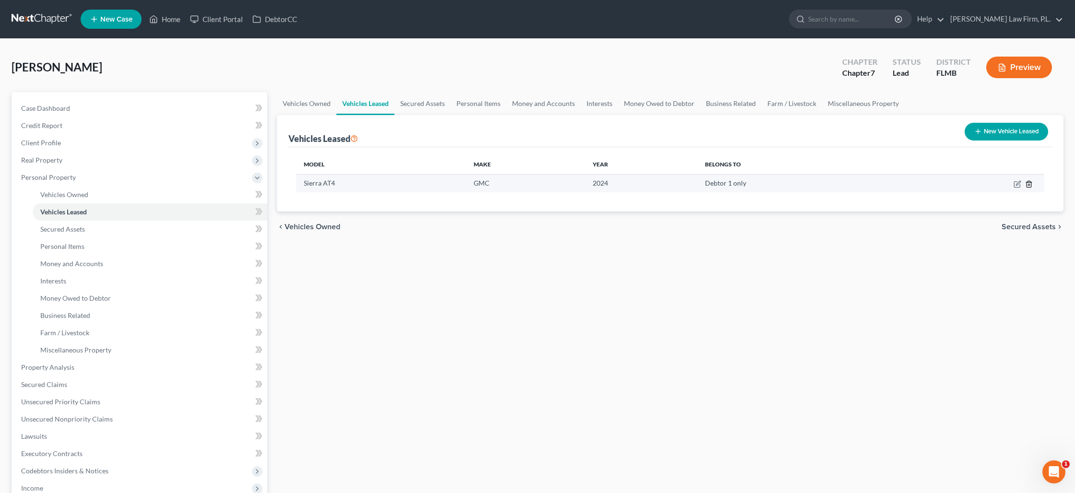
click at [1028, 186] on icon "button" at bounding box center [1029, 184] width 8 height 8
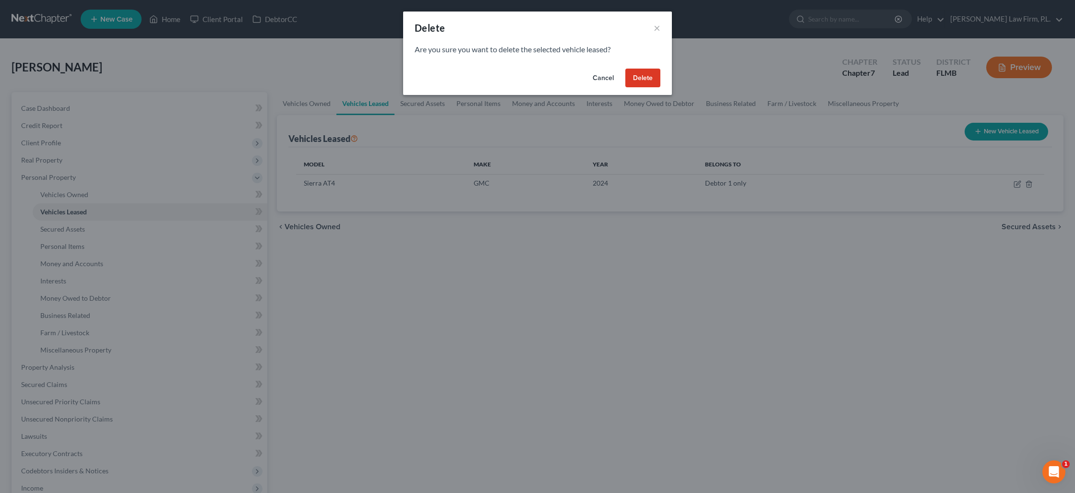
click at [650, 85] on button "Delete" at bounding box center [642, 78] width 35 height 19
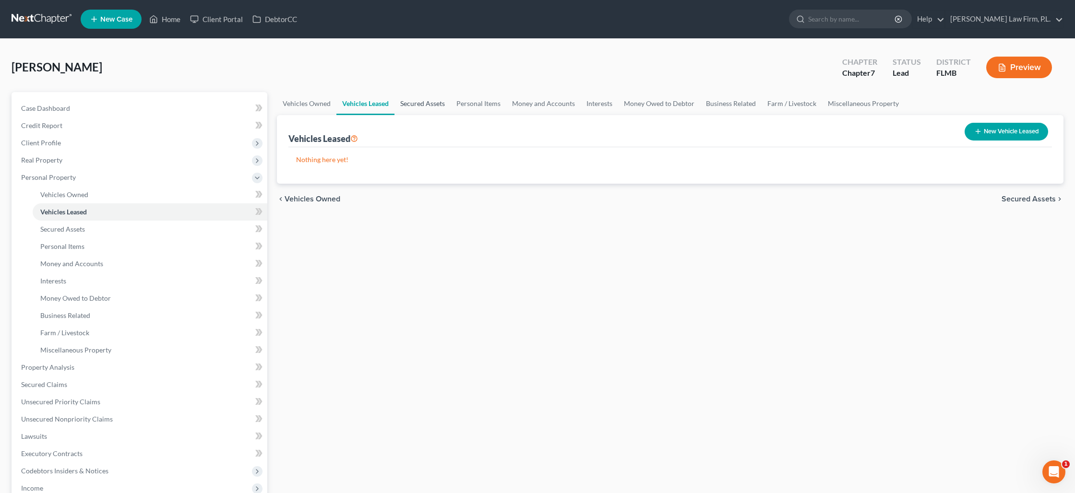
click at [437, 105] on link "Secured Assets" at bounding box center [423, 103] width 56 height 23
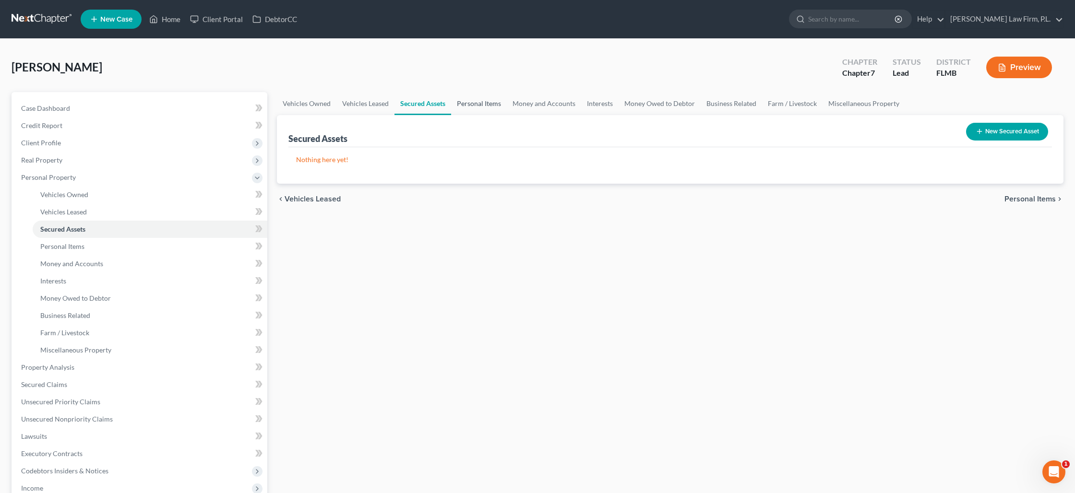
click at [467, 108] on link "Personal Items" at bounding box center [479, 103] width 56 height 23
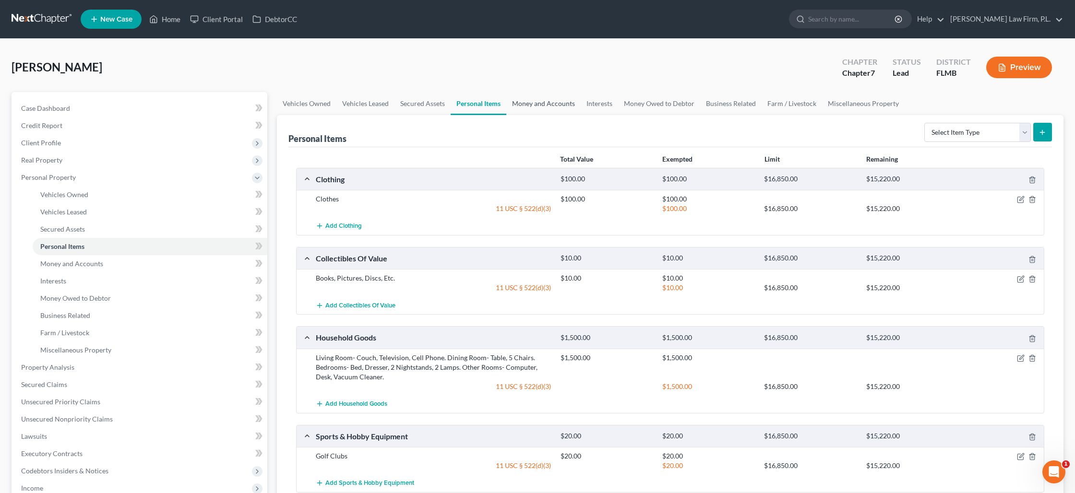
click at [549, 104] on link "Money and Accounts" at bounding box center [543, 103] width 74 height 23
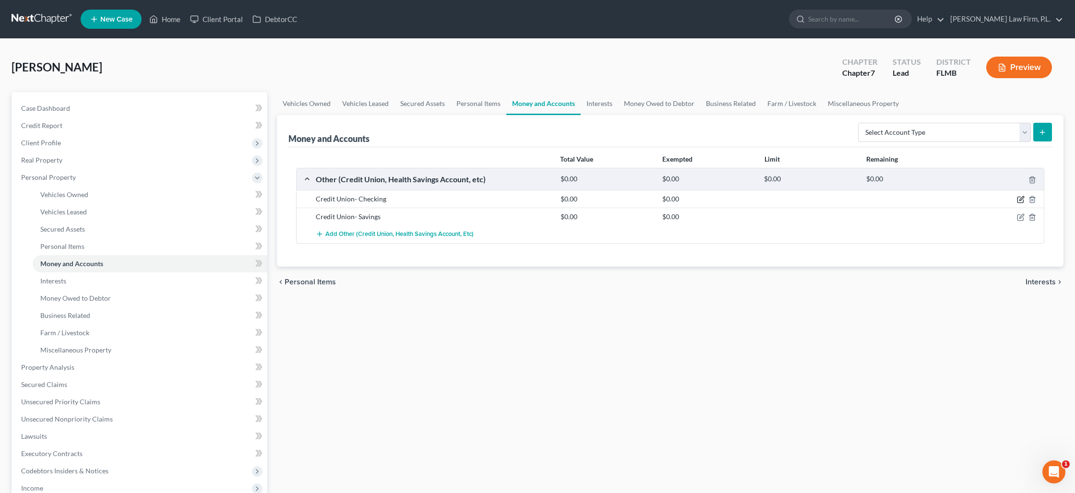
click at [1021, 200] on icon "button" at bounding box center [1022, 199] width 4 height 4
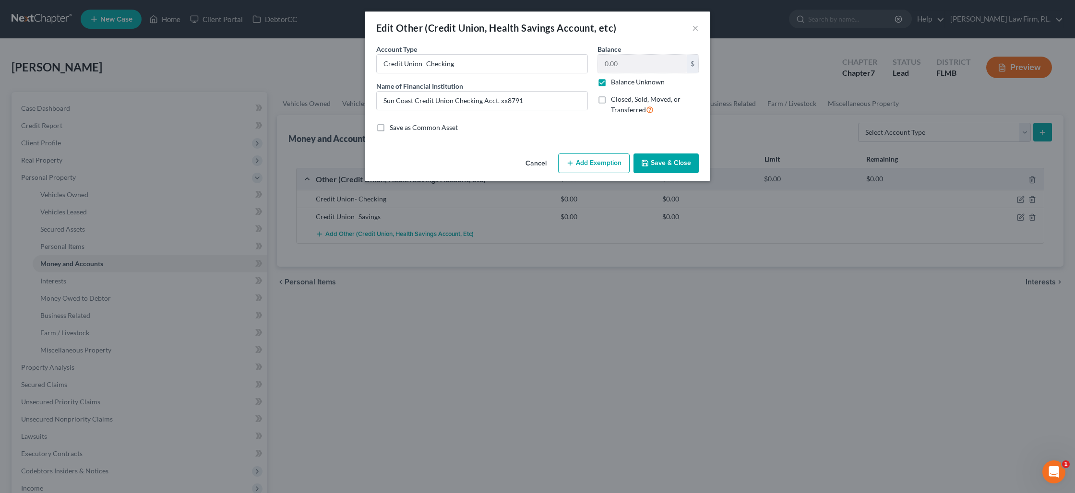
click at [611, 83] on label "Balance Unknown" at bounding box center [638, 82] width 54 height 10
click at [615, 83] on input "Balance Unknown" at bounding box center [618, 80] width 6 height 6
checkbox input "false"
click at [608, 68] on input "0.00" at bounding box center [642, 64] width 89 height 18
type input "300"
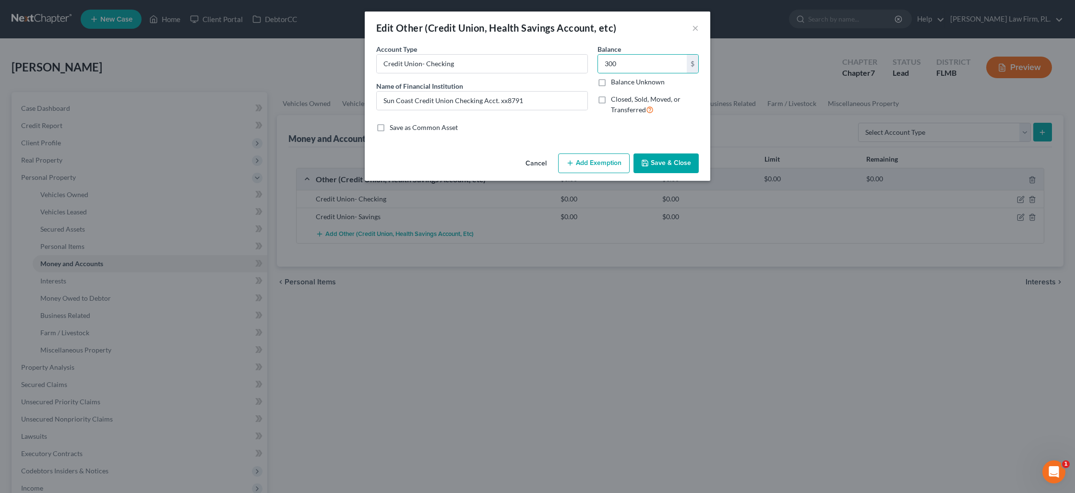
click at [600, 168] on button "Add Exemption" at bounding box center [594, 164] width 72 height 20
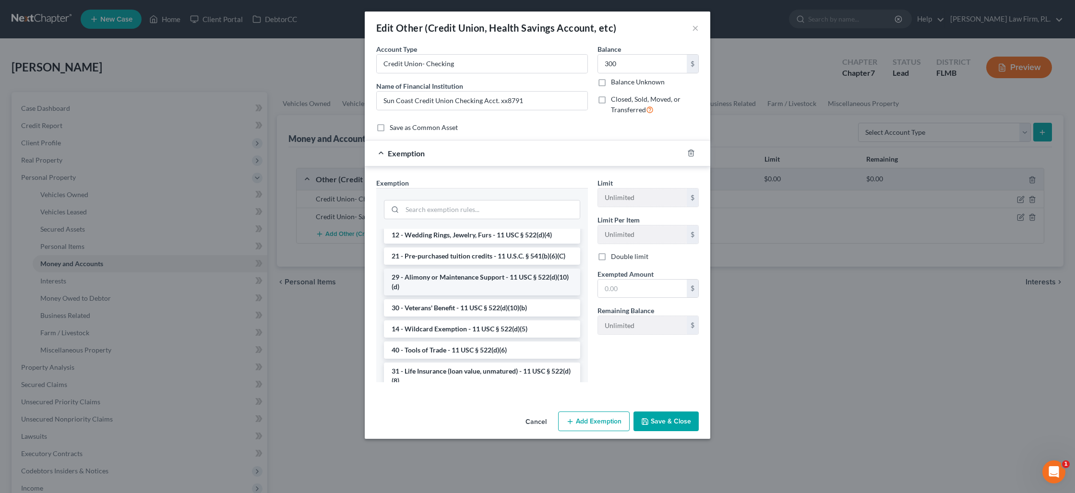
scroll to position [263, 0]
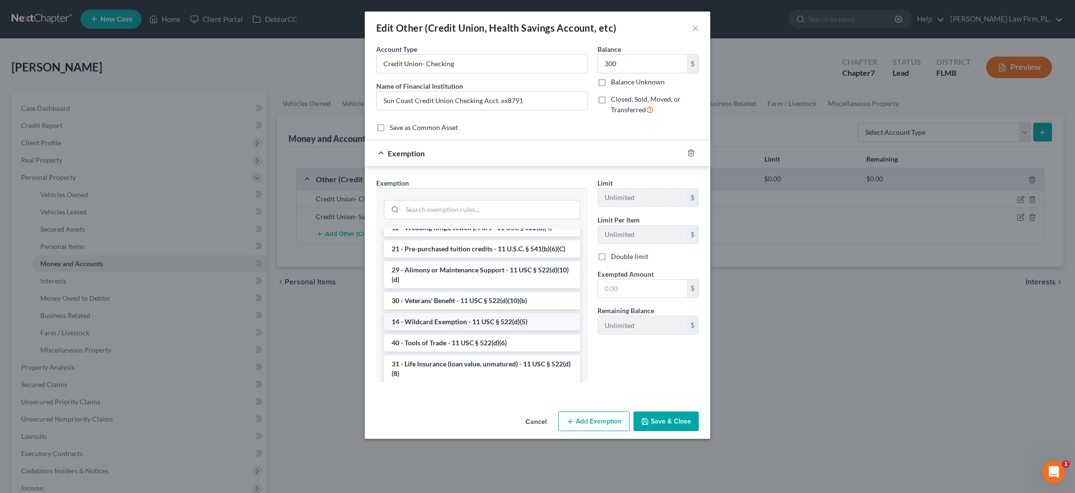
click at [456, 322] on li "14 - Wildcard Exemption - 11 USC § 522(d)(5)" at bounding box center [482, 321] width 196 height 17
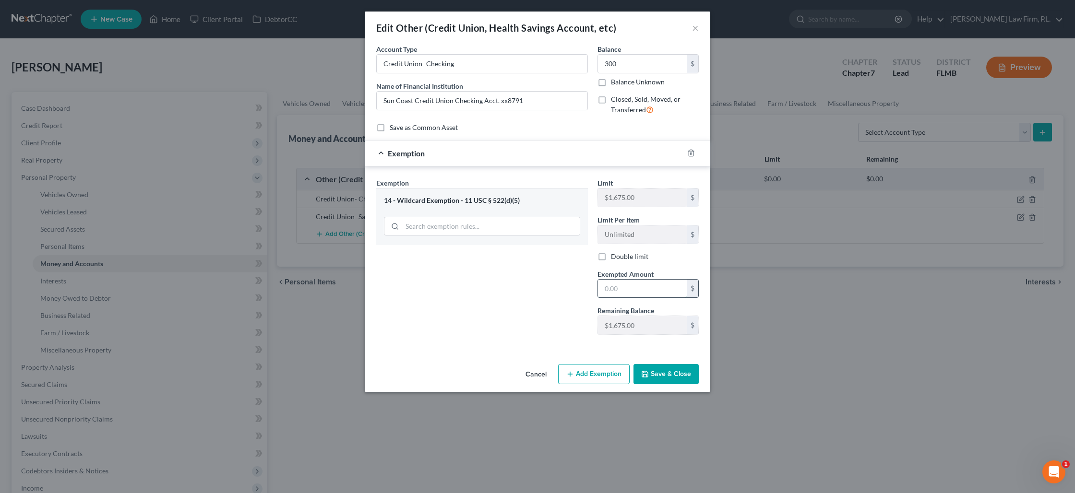
click at [615, 296] on input "text" at bounding box center [642, 289] width 89 height 18
type input "300"
click at [655, 376] on button "Save & Close" at bounding box center [666, 374] width 65 height 20
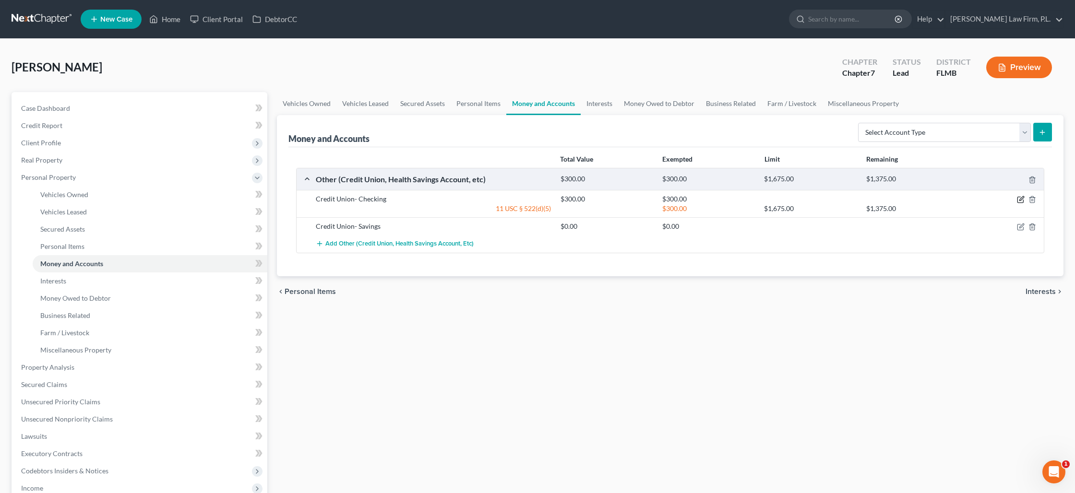
click at [1020, 200] on icon "button" at bounding box center [1021, 200] width 8 height 8
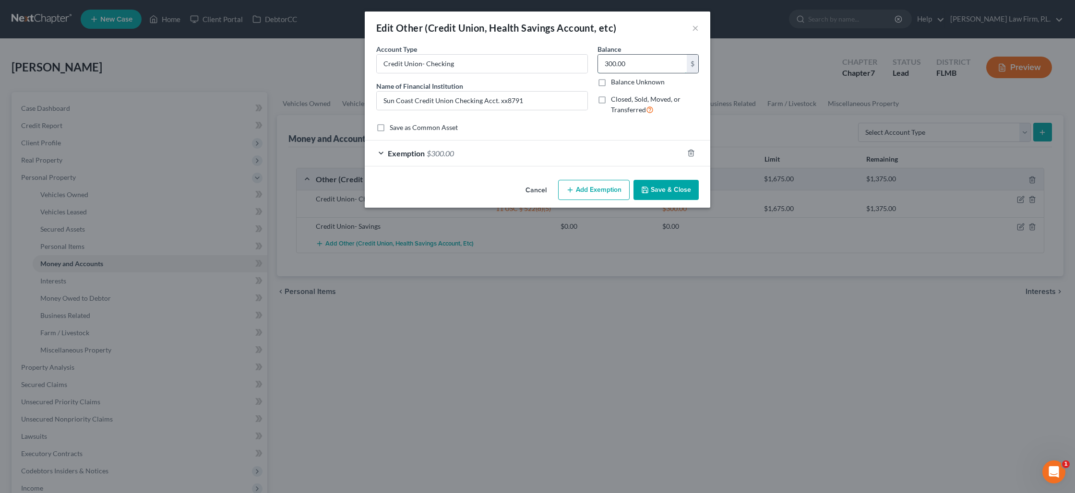
click at [614, 67] on input "300.00" at bounding box center [642, 64] width 89 height 18
type input "360"
click at [464, 150] on div "Exemption $300.00" at bounding box center [524, 153] width 319 height 25
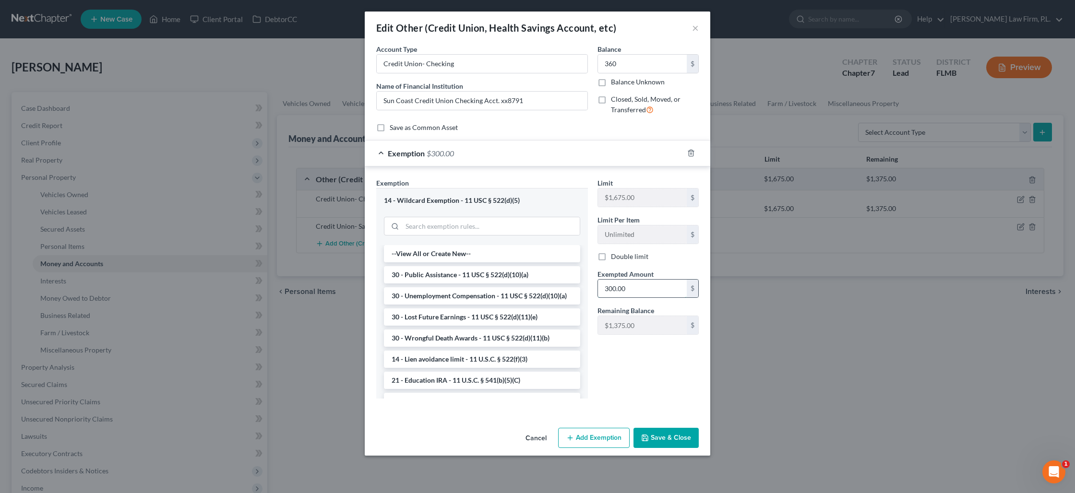
click at [626, 291] on input "300.00" at bounding box center [642, 289] width 89 height 18
type input "360"
click at [654, 440] on button "Save & Close" at bounding box center [666, 438] width 65 height 20
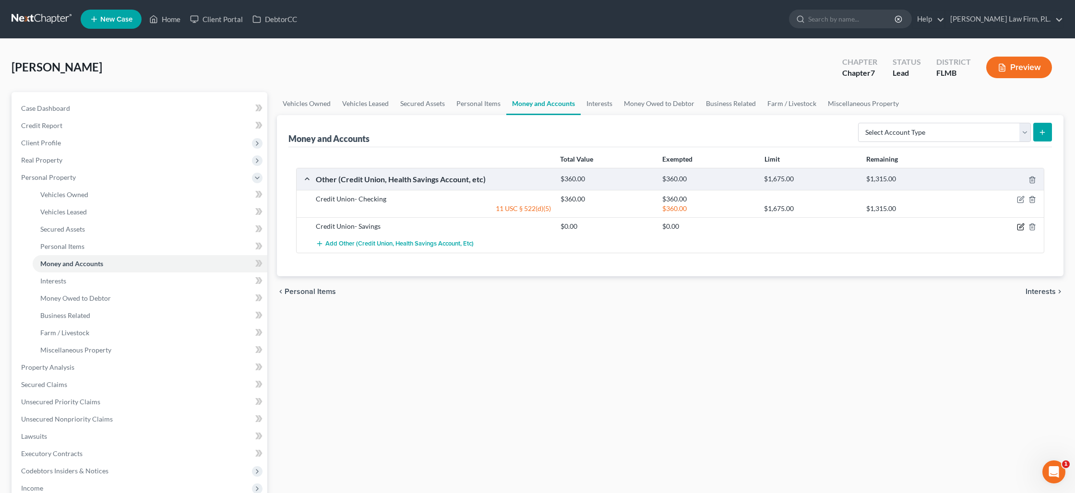
click at [1023, 227] on icon "button" at bounding box center [1021, 227] width 8 height 8
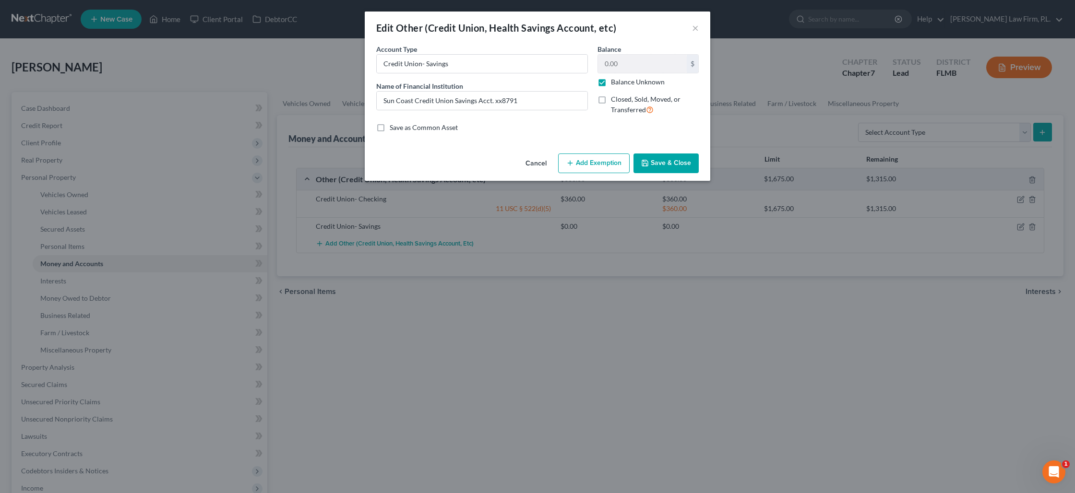
click at [611, 82] on label "Balance Unknown" at bounding box center [638, 82] width 54 height 10
click at [615, 82] on input "Balance Unknown" at bounding box center [618, 80] width 6 height 6
checkbox input "false"
click at [611, 66] on input "0.00" at bounding box center [642, 64] width 89 height 18
type input "5"
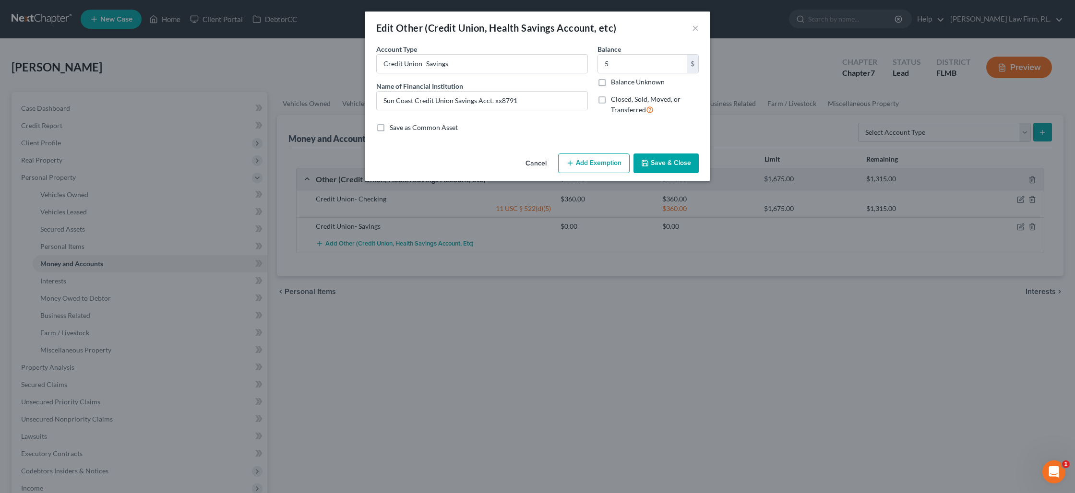
click at [605, 161] on button "Add Exemption" at bounding box center [594, 164] width 72 height 20
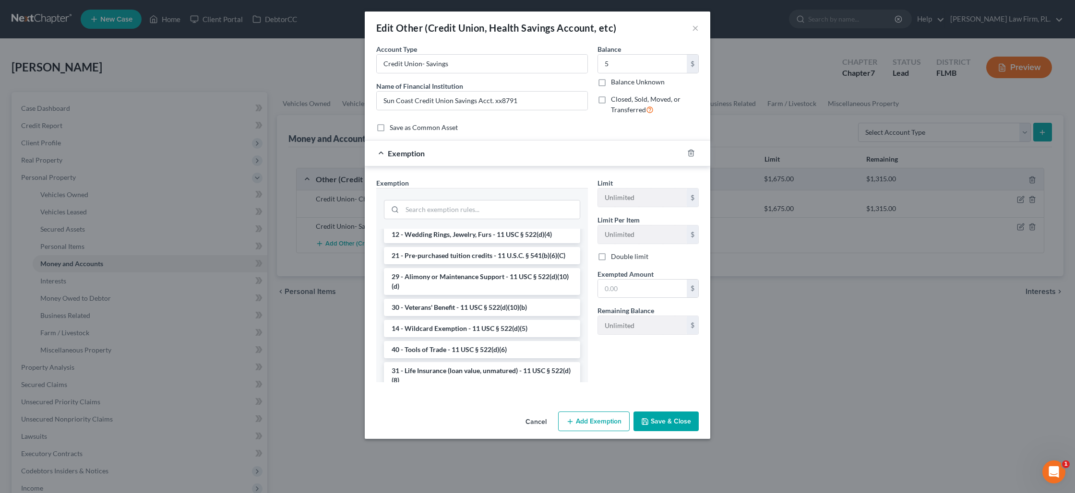
scroll to position [259, 0]
click at [496, 322] on li "14 - Wildcard Exemption - 11 USC § 522(d)(5)" at bounding box center [482, 326] width 196 height 17
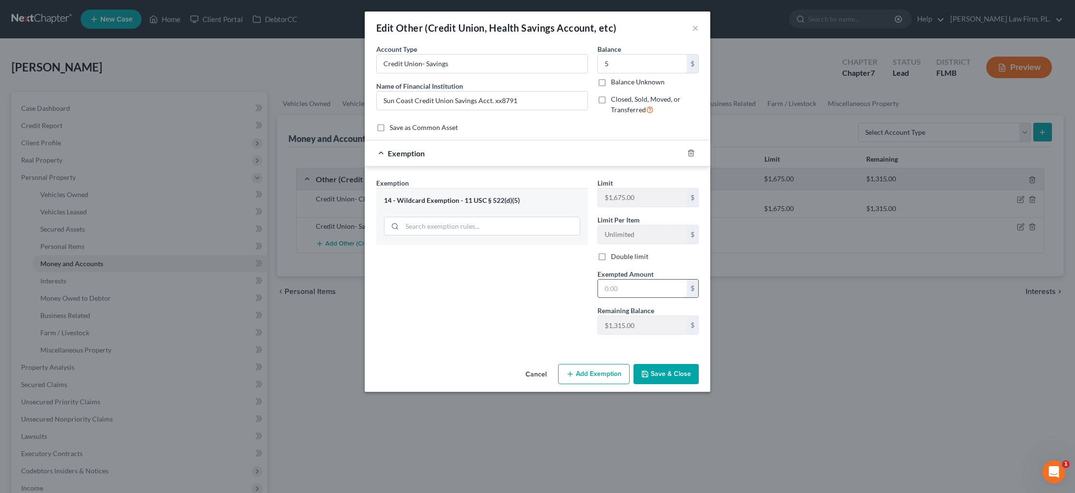
click at [612, 290] on input "text" at bounding box center [642, 289] width 89 height 18
type input "5"
click at [672, 380] on button "Save & Close" at bounding box center [666, 374] width 65 height 20
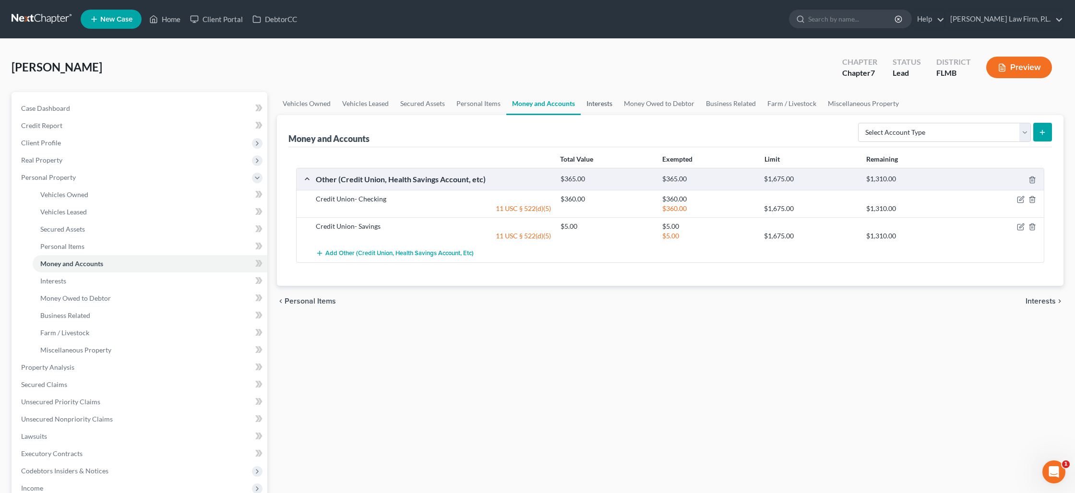
click at [585, 104] on link "Interests" at bounding box center [599, 103] width 37 height 23
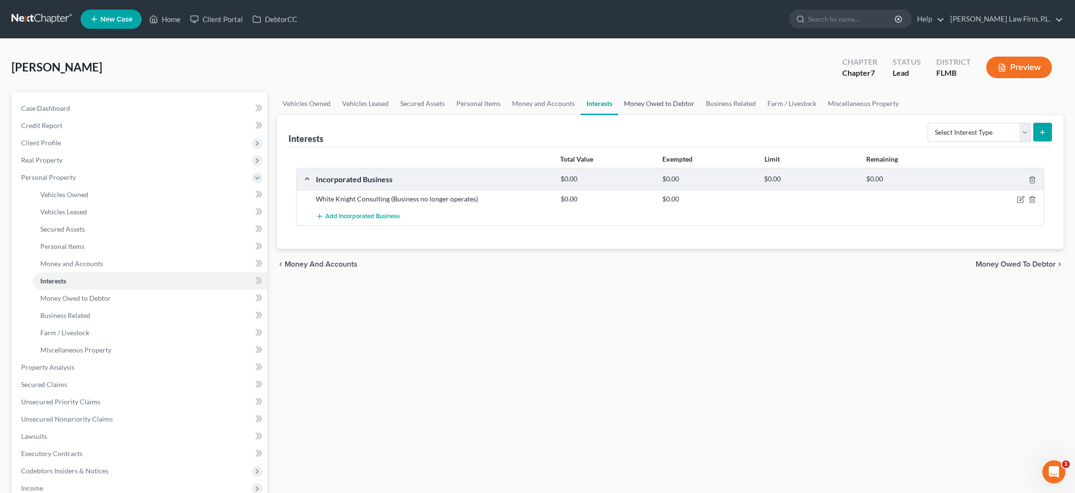
click at [653, 102] on link "Money Owed to Debtor" at bounding box center [659, 103] width 82 height 23
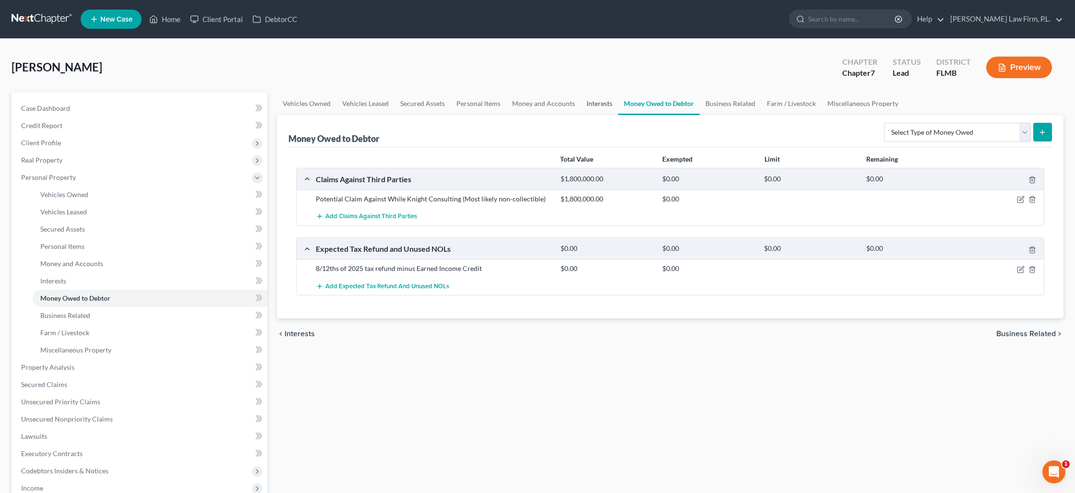
click at [601, 102] on link "Interests" at bounding box center [599, 103] width 37 height 23
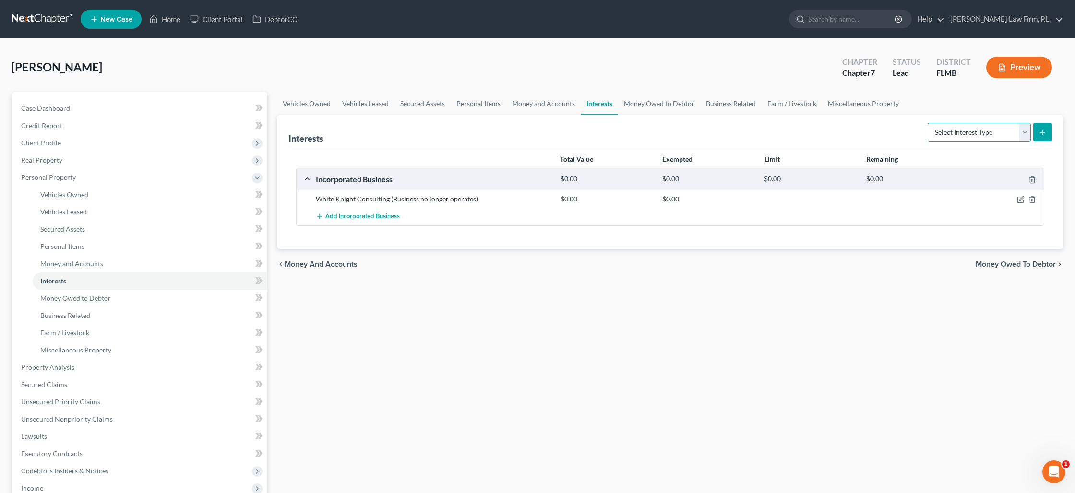
click at [1002, 133] on select "Select Interest Type 401K Annuity Bond Education IRA Government Bond Government…" at bounding box center [979, 132] width 103 height 19
select select "term_life_insurance"
click at [929, 123] on select "Select Interest Type 401K Annuity Bond Education IRA Government Bond Government…" at bounding box center [979, 132] width 103 height 19
click at [1041, 135] on button "submit" at bounding box center [1042, 132] width 19 height 19
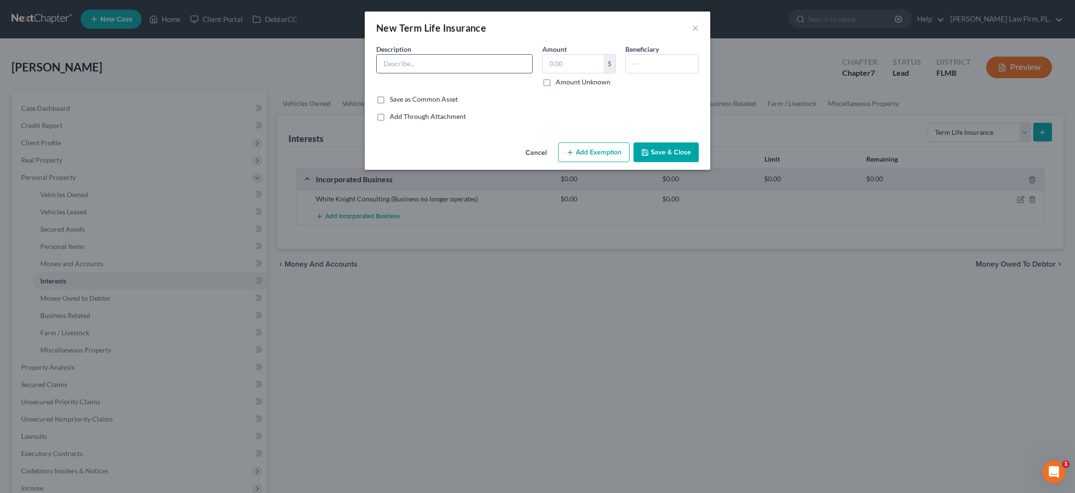
click at [509, 70] on input "text" at bounding box center [455, 64] width 156 height 18
type input "TruStage Term life Insurance Policy xx3168"
click at [556, 79] on label "Amount Unknown" at bounding box center [583, 82] width 55 height 10
click at [560, 79] on input "Amount Unknown" at bounding box center [563, 80] width 6 height 6
checkbox input "true"
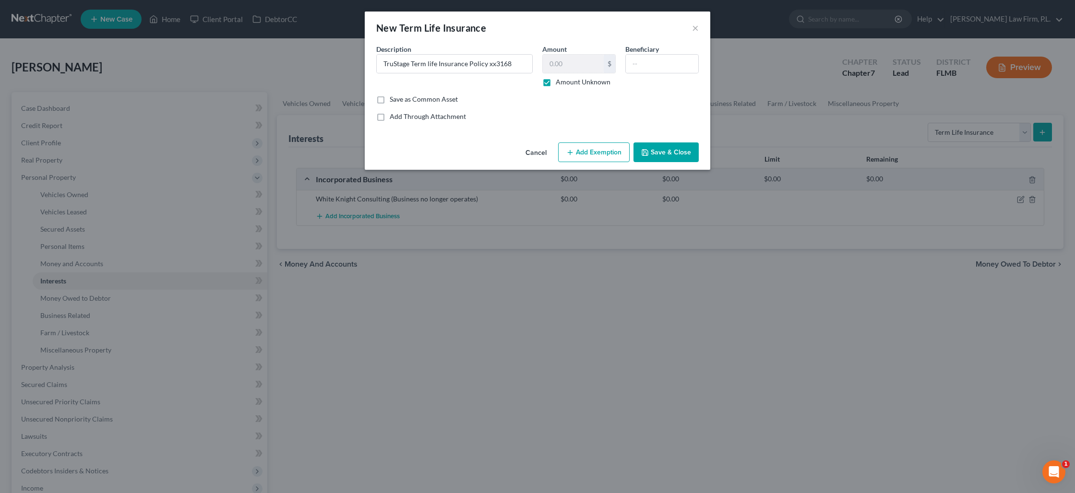
click at [581, 157] on button "Add Exemption" at bounding box center [594, 153] width 72 height 20
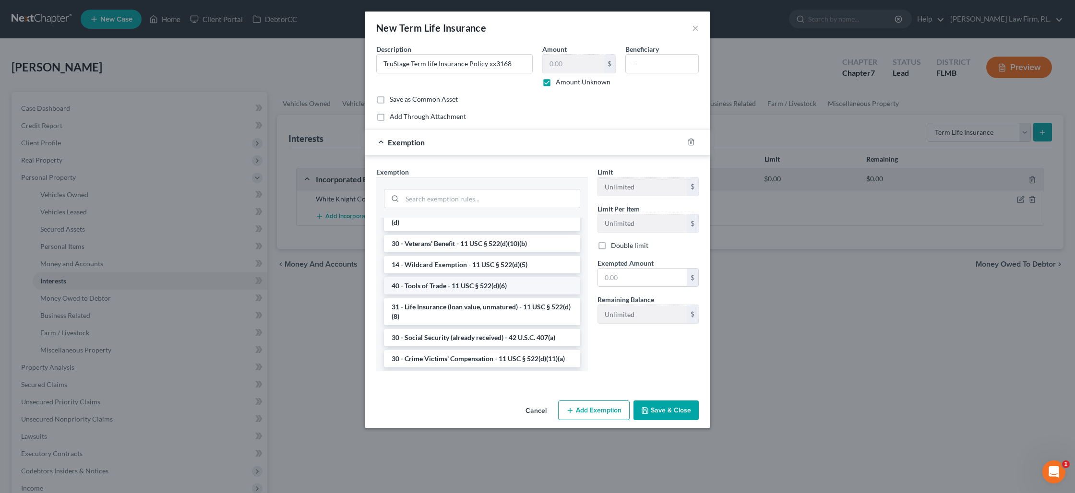
scroll to position [310, 0]
click at [480, 309] on li "31 - Life Insurance (loan value, unmatured) - 11 USC § 522(d)(8)" at bounding box center [482, 311] width 196 height 27
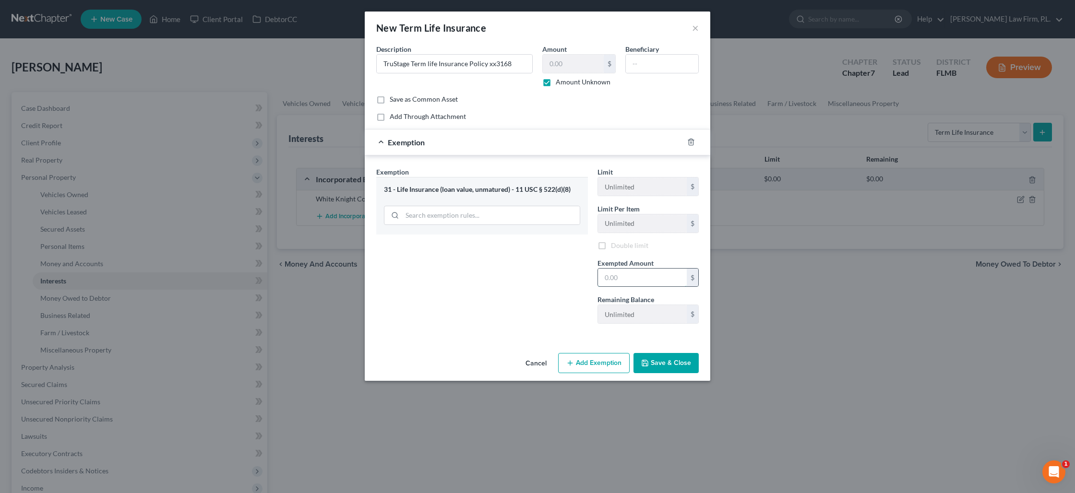
click at [612, 283] on input "text" at bounding box center [642, 278] width 89 height 18
type input "1,000"
click at [660, 365] on button "Save & Close" at bounding box center [666, 363] width 65 height 20
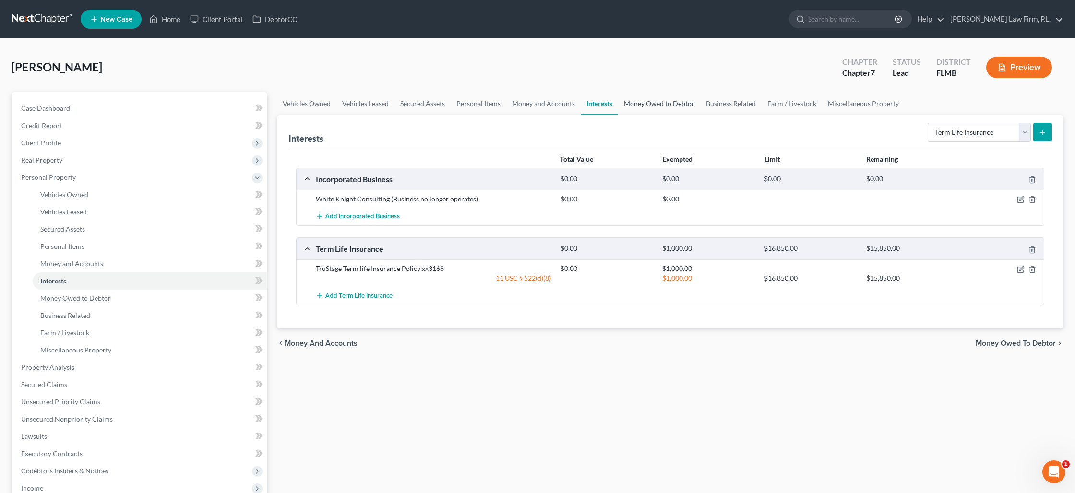
click at [667, 101] on link "Money Owed to Debtor" at bounding box center [659, 103] width 82 height 23
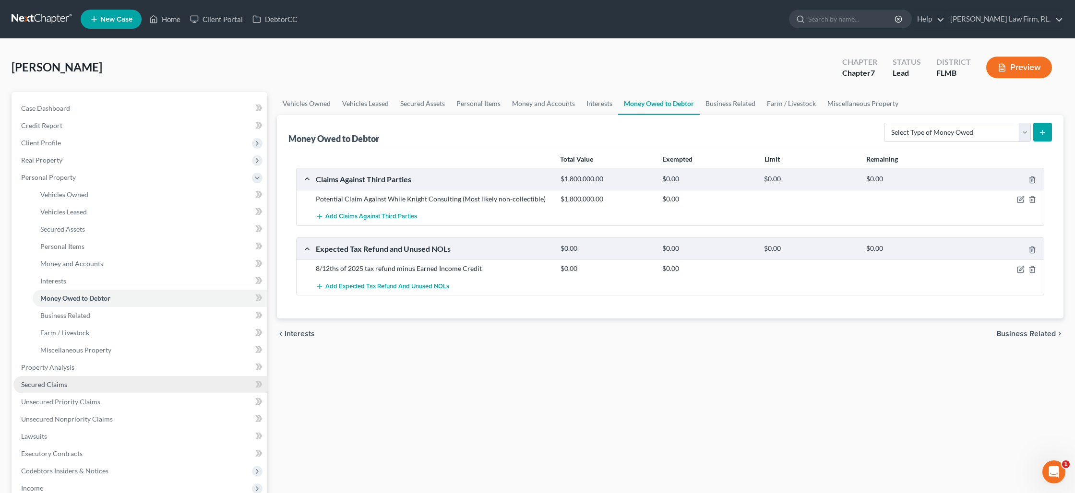
click at [51, 385] on span "Secured Claims" at bounding box center [44, 385] width 46 height 8
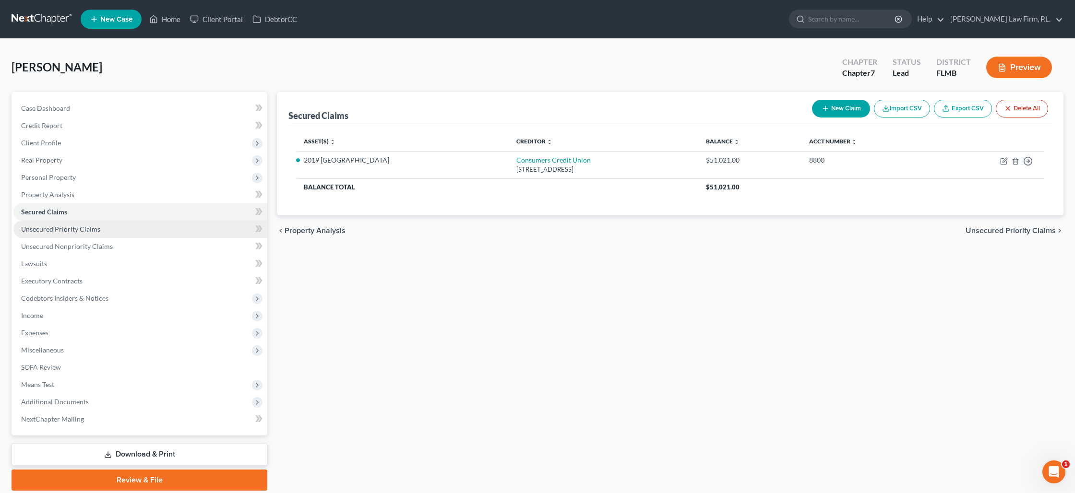
click at [53, 232] on span "Unsecured Priority Claims" at bounding box center [60, 229] width 79 height 8
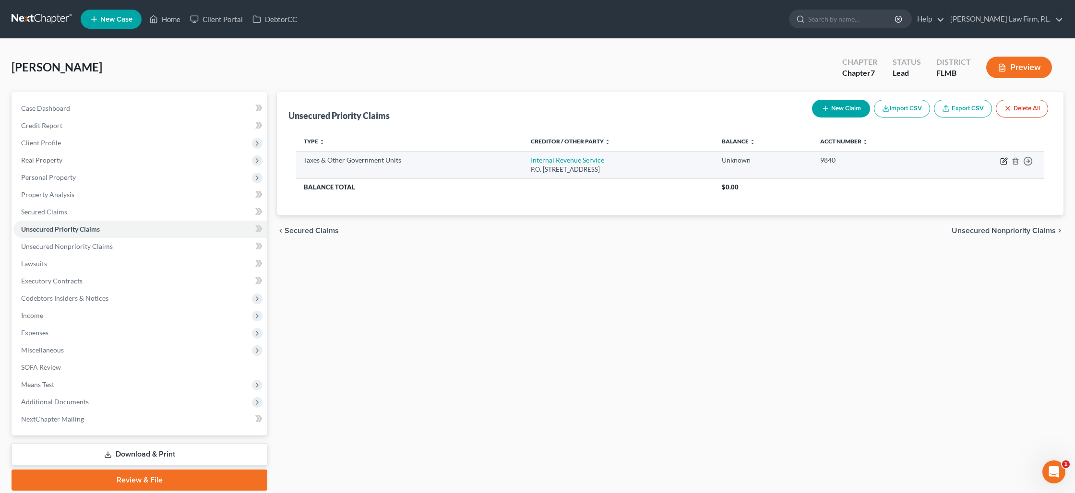
click at [1001, 161] on icon "button" at bounding box center [1004, 162] width 6 height 6
select select "0"
select select "39"
select select "0"
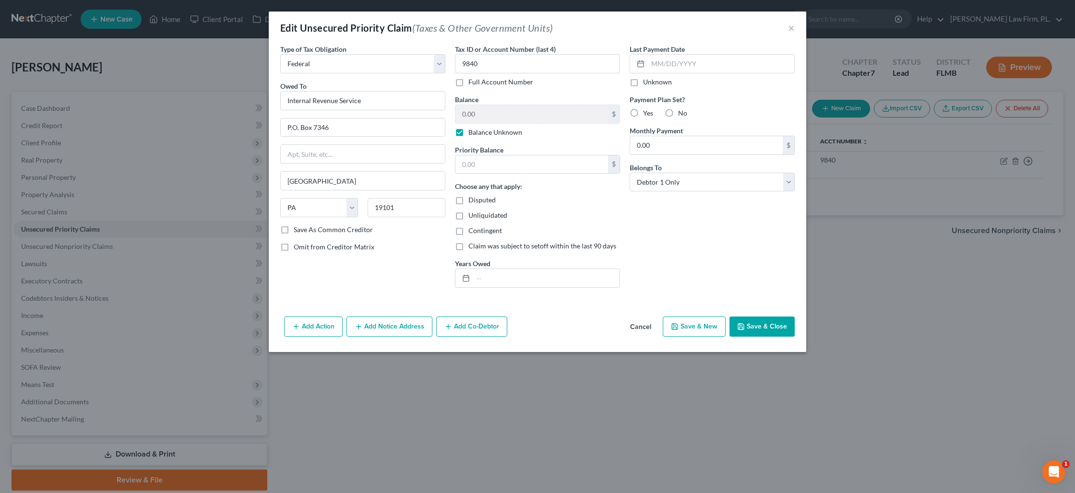
click at [468, 135] on label "Balance Unknown" at bounding box center [495, 133] width 54 height 10
click at [472, 134] on input "Balance Unknown" at bounding box center [475, 131] width 6 height 6
checkbox input "false"
click at [484, 117] on input "0.00" at bounding box center [532, 114] width 153 height 18
type input "590,000"
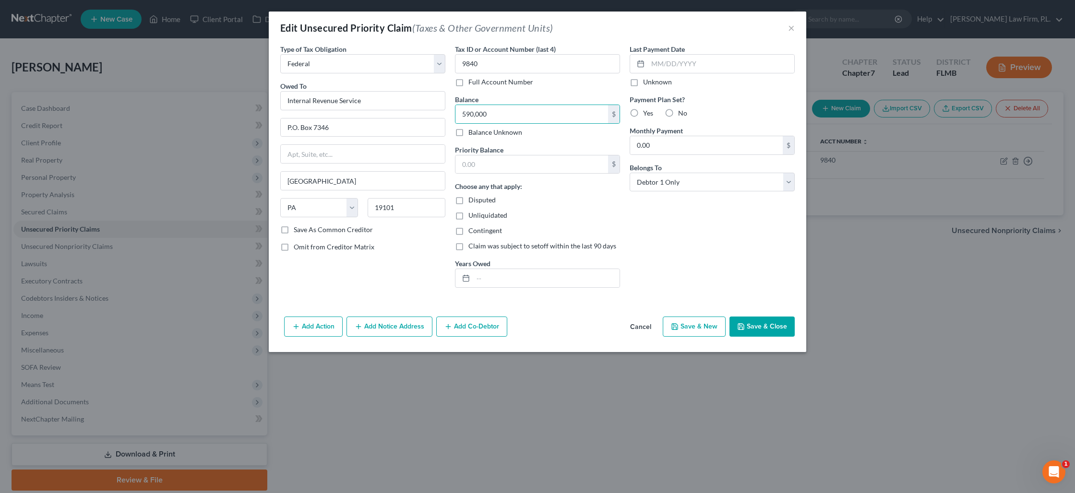
click at [468, 199] on label "Disputed" at bounding box center [481, 200] width 27 height 10
click at [472, 199] on input "Disputed" at bounding box center [475, 198] width 6 height 6
checkbox input "true"
click at [468, 216] on label "Unliquidated" at bounding box center [487, 216] width 39 height 10
click at [472, 216] on input "Unliquidated" at bounding box center [475, 214] width 6 height 6
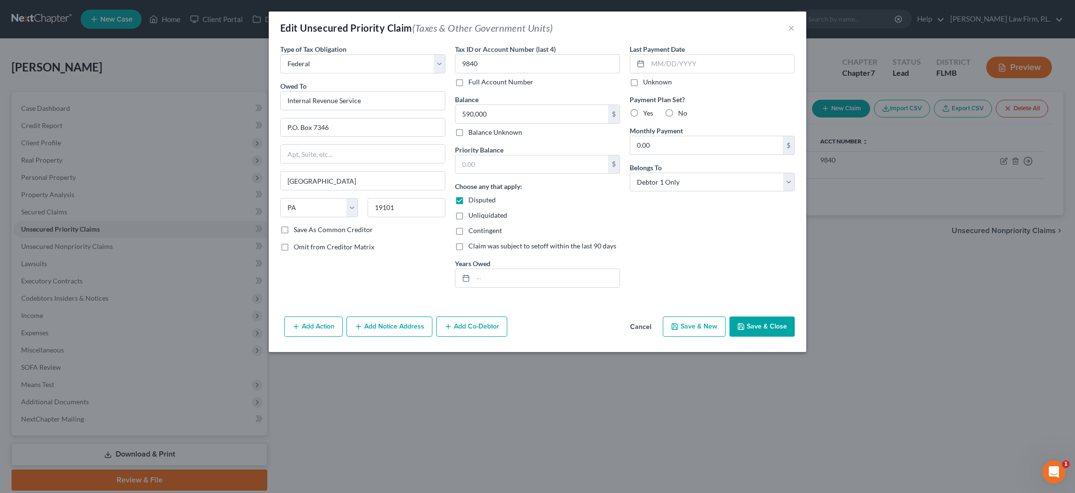
checkbox input "true"
click at [468, 232] on label "Contingent" at bounding box center [485, 231] width 34 height 10
click at [472, 232] on input "Contingent" at bounding box center [475, 229] width 6 height 6
checkbox input "true"
click at [758, 329] on button "Save & Close" at bounding box center [762, 327] width 65 height 20
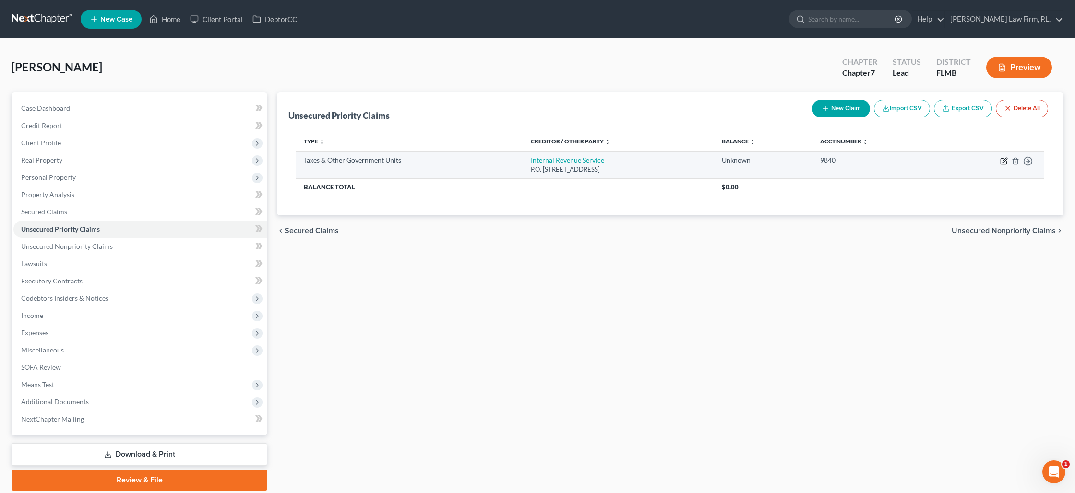
click at [1003, 161] on icon "button" at bounding box center [1005, 160] width 4 height 4
select select "0"
select select "39"
select select "0"
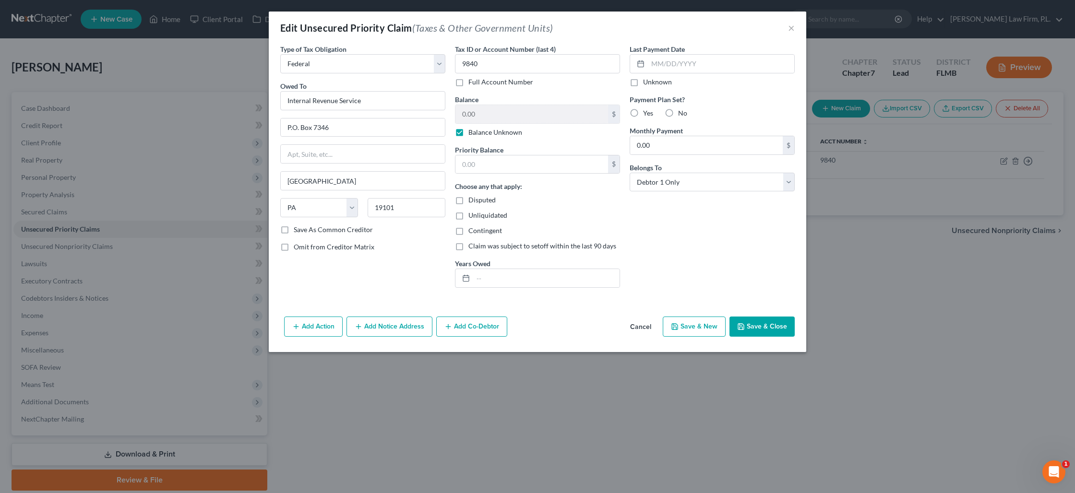
click at [468, 133] on label "Balance Unknown" at bounding box center [495, 133] width 54 height 10
click at [472, 133] on input "Balance Unknown" at bounding box center [475, 131] width 6 height 6
checkbox input "false"
click at [478, 117] on input "0.00" at bounding box center [532, 114] width 153 height 18
type input "590,000"
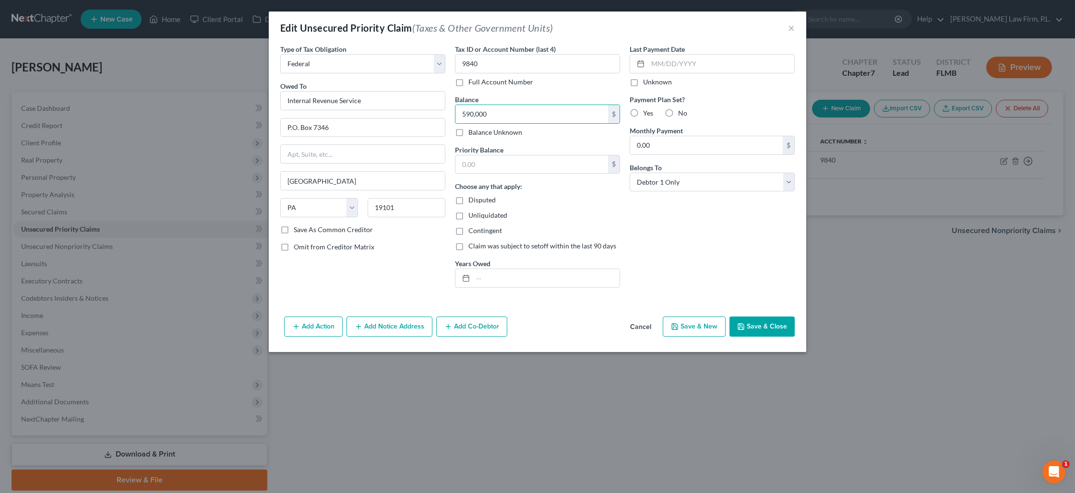
click at [468, 202] on label "Disputed" at bounding box center [481, 200] width 27 height 10
click at [472, 202] on input "Disputed" at bounding box center [475, 198] width 6 height 6
checkbox input "true"
click at [468, 216] on label "Unliquidated" at bounding box center [487, 216] width 39 height 10
click at [472, 216] on input "Unliquidated" at bounding box center [475, 214] width 6 height 6
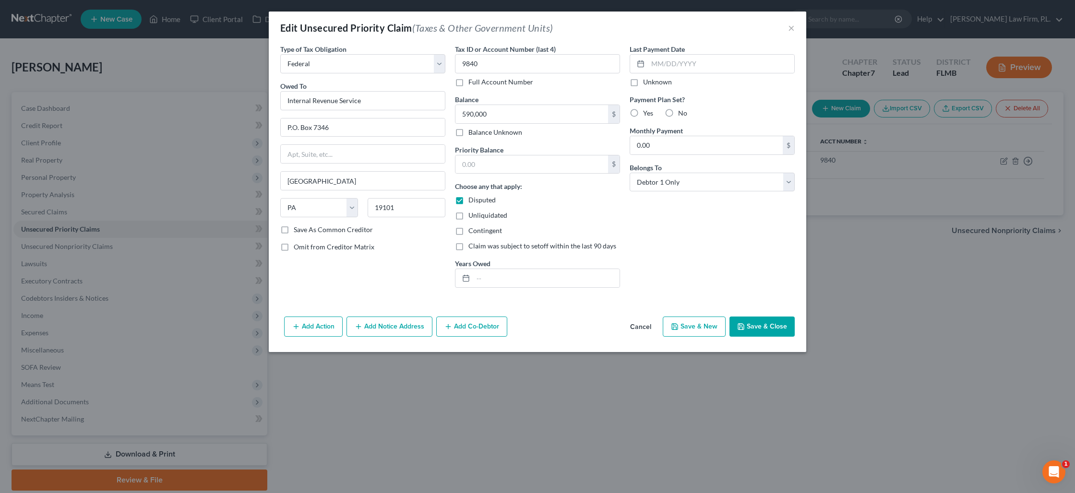
checkbox input "true"
click at [468, 232] on label "Contingent" at bounding box center [485, 231] width 34 height 10
click at [472, 232] on input "Contingent" at bounding box center [475, 229] width 6 height 6
checkbox input "true"
click at [755, 327] on button "Save & Close" at bounding box center [762, 327] width 65 height 20
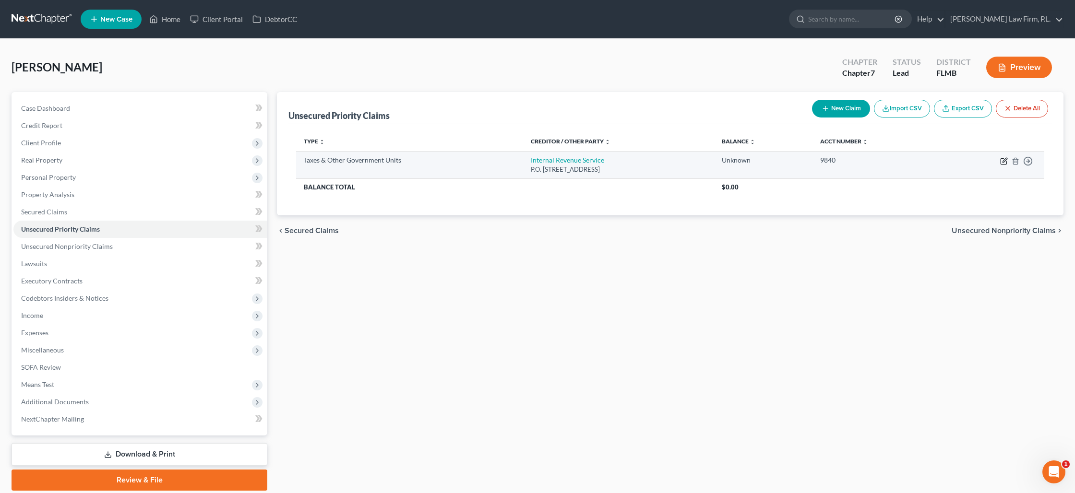
click at [1001, 163] on icon "button" at bounding box center [1004, 162] width 6 height 6
select select "0"
select select "39"
select select "0"
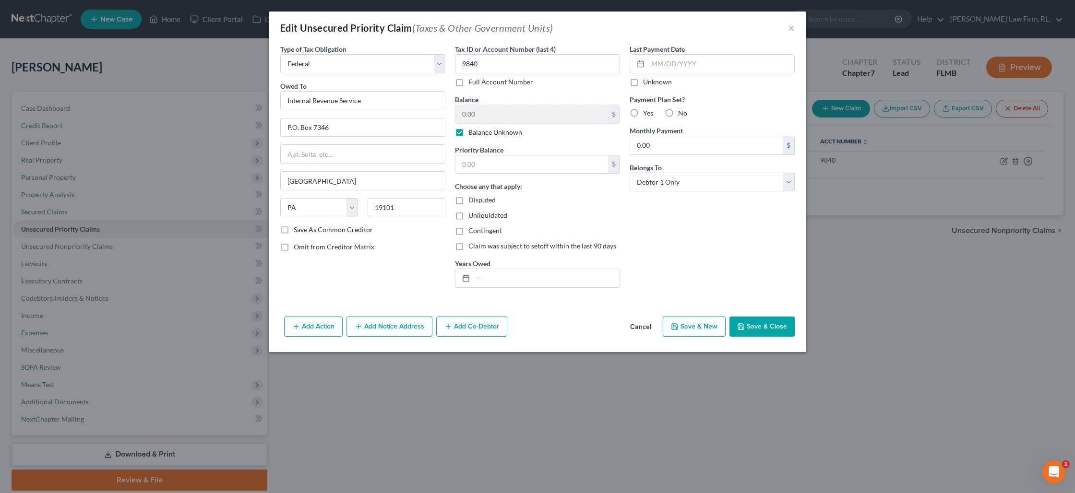
click at [468, 132] on label "Balance Unknown" at bounding box center [495, 133] width 54 height 10
click at [472, 132] on input "Balance Unknown" at bounding box center [475, 131] width 6 height 6
checkbox input "false"
click at [471, 119] on input "0.00" at bounding box center [532, 114] width 153 height 18
type input "590,000"
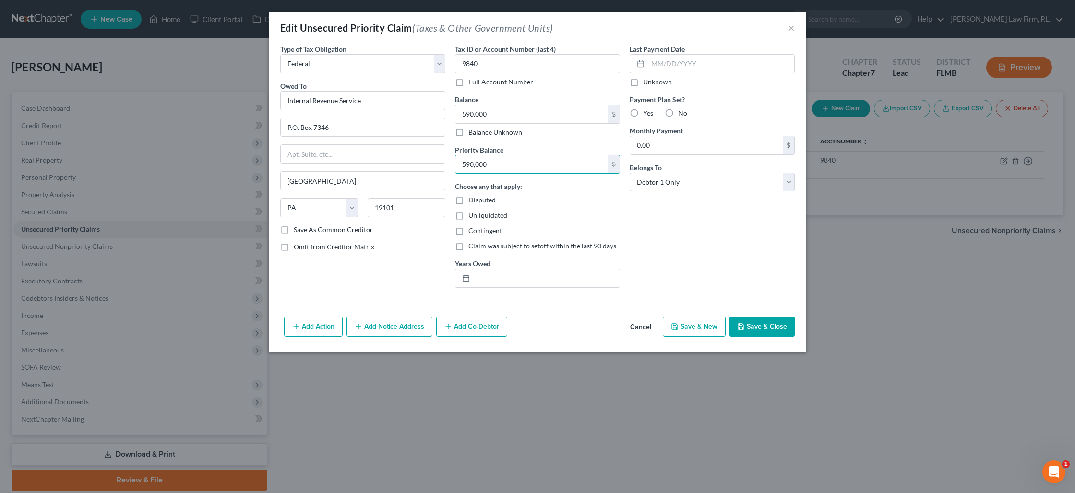
type input "590,000"
click at [468, 200] on label "Disputed" at bounding box center [481, 200] width 27 height 10
click at [472, 200] on input "Disputed" at bounding box center [475, 198] width 6 height 6
checkbox input "true"
click at [468, 216] on label "Unliquidated" at bounding box center [487, 216] width 39 height 10
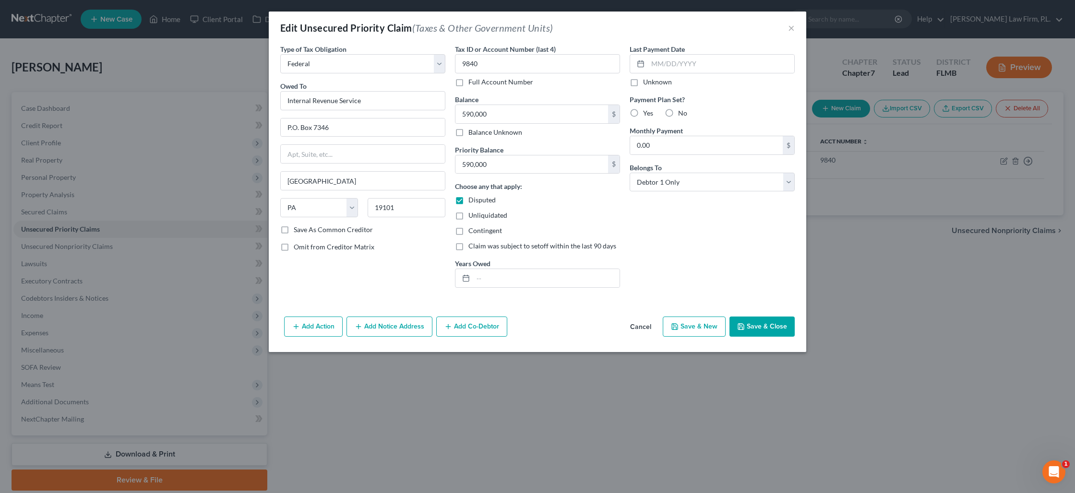
click at [472, 216] on input "Unliquidated" at bounding box center [475, 214] width 6 height 6
checkbox input "true"
click at [468, 232] on label "Contingent" at bounding box center [485, 231] width 34 height 10
click at [472, 232] on input "Contingent" at bounding box center [475, 229] width 6 height 6
checkbox input "true"
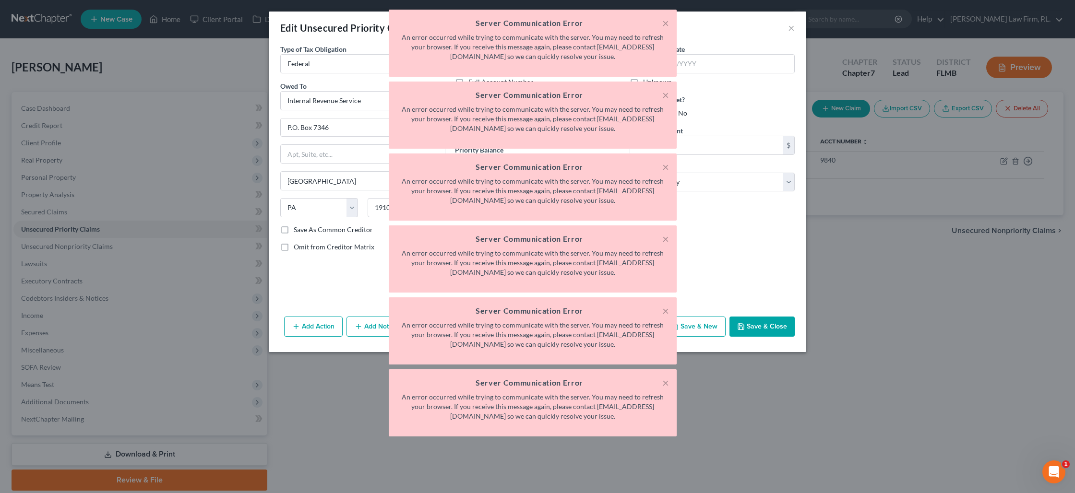
click at [715, 252] on div "× Server Communication Error An error occurred while trying to communicate with…" at bounding box center [532, 226] width 1075 height 432
click at [665, 23] on button "×" at bounding box center [665, 23] width 7 height 12
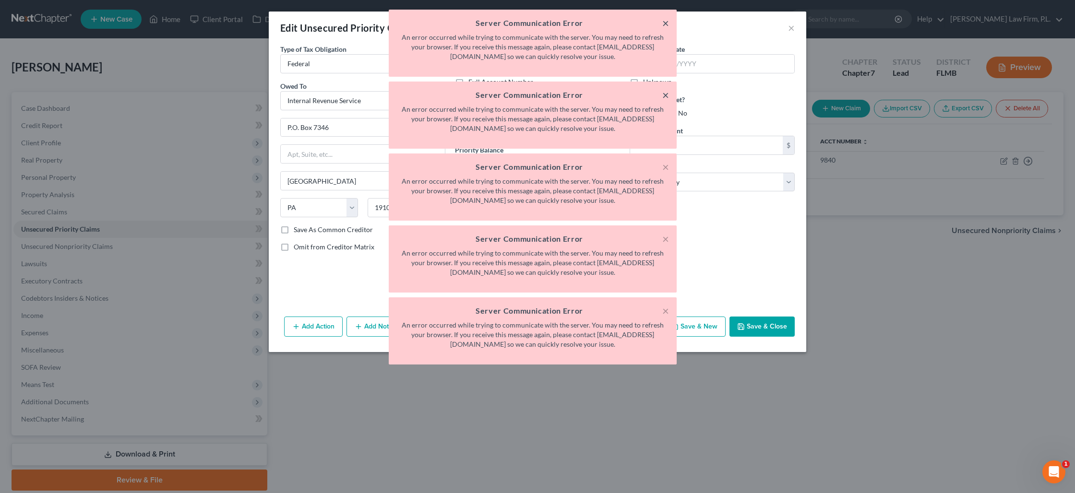
click at [665, 23] on button "×" at bounding box center [665, 23] width 7 height 12
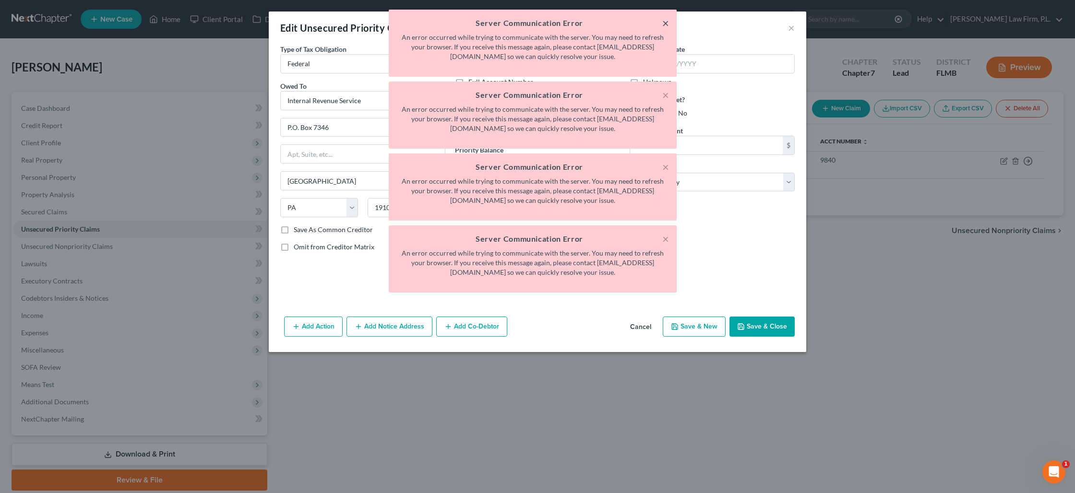
click at [667, 23] on button "×" at bounding box center [665, 23] width 7 height 12
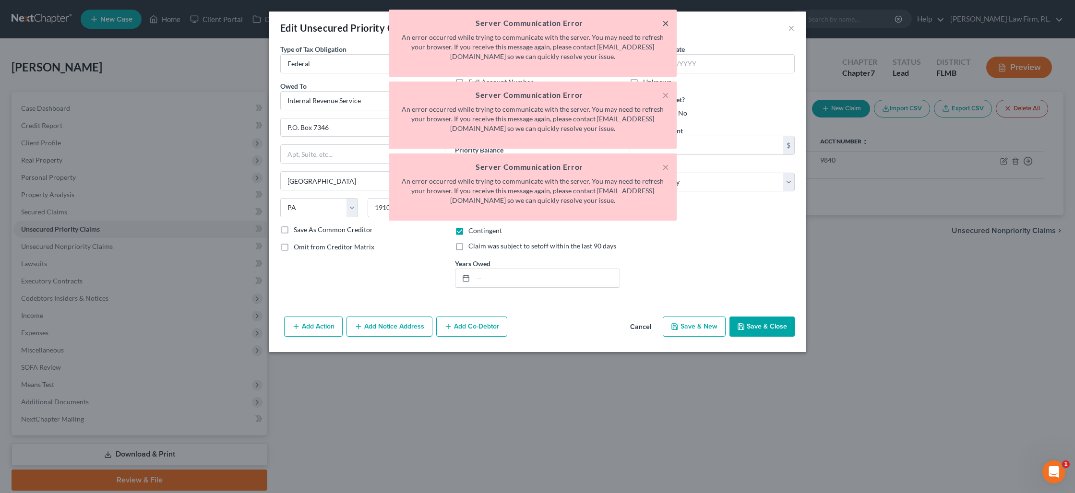
click at [667, 23] on button "×" at bounding box center [665, 23] width 7 height 12
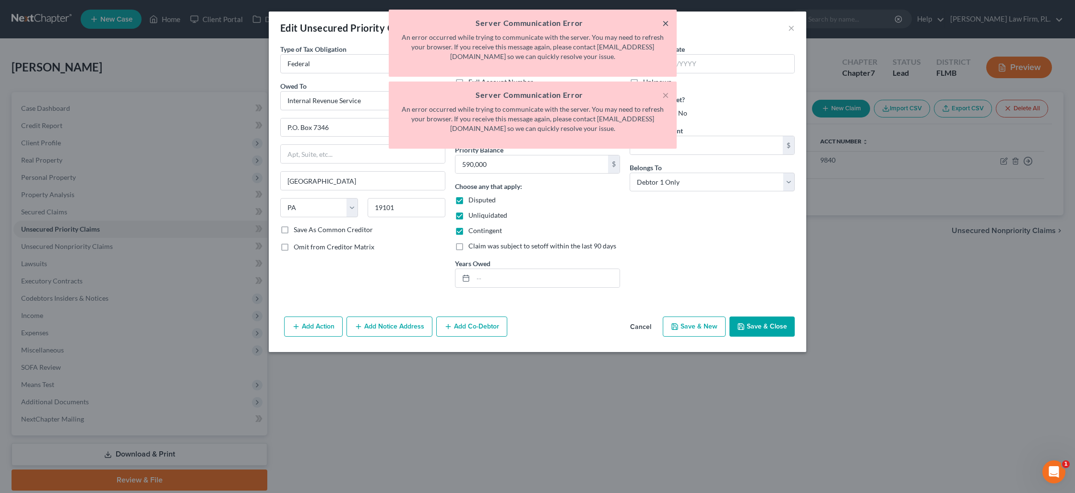
click at [667, 23] on button "×" at bounding box center [665, 23] width 7 height 12
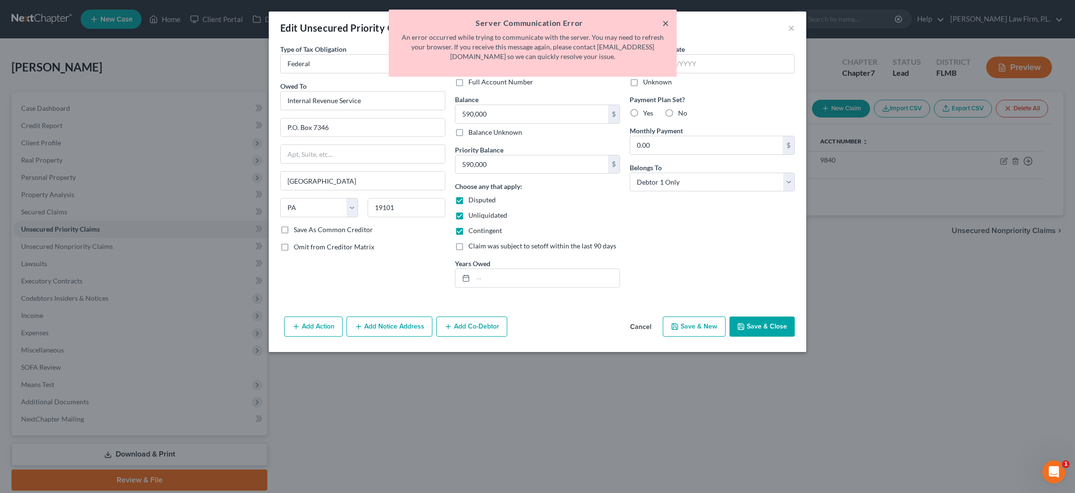
click at [667, 23] on button "×" at bounding box center [665, 23] width 7 height 12
click at [667, 23] on div "Edit Unsecured Priority Claim (Taxes & Other Government Units) ×" at bounding box center [538, 28] width 538 height 33
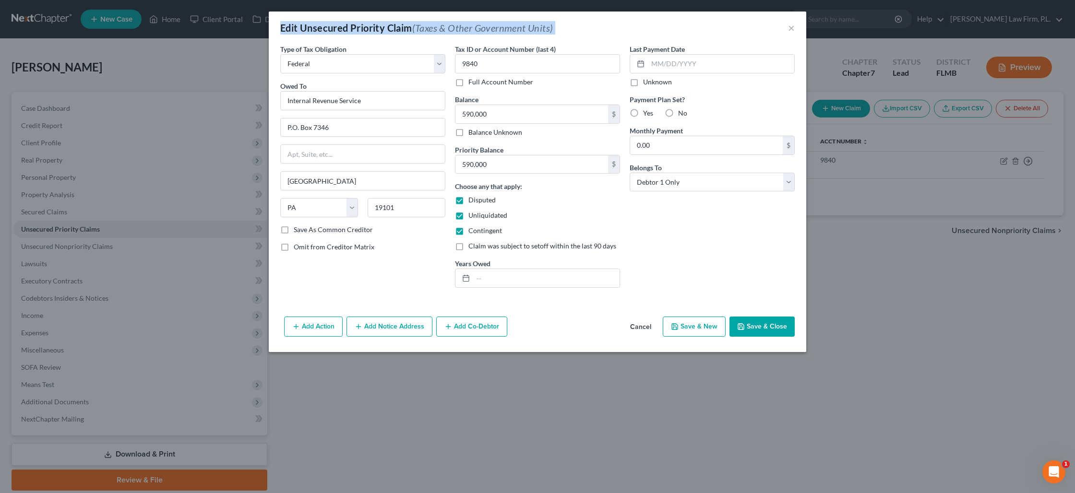
click at [757, 323] on button "Save & Close" at bounding box center [762, 327] width 65 height 20
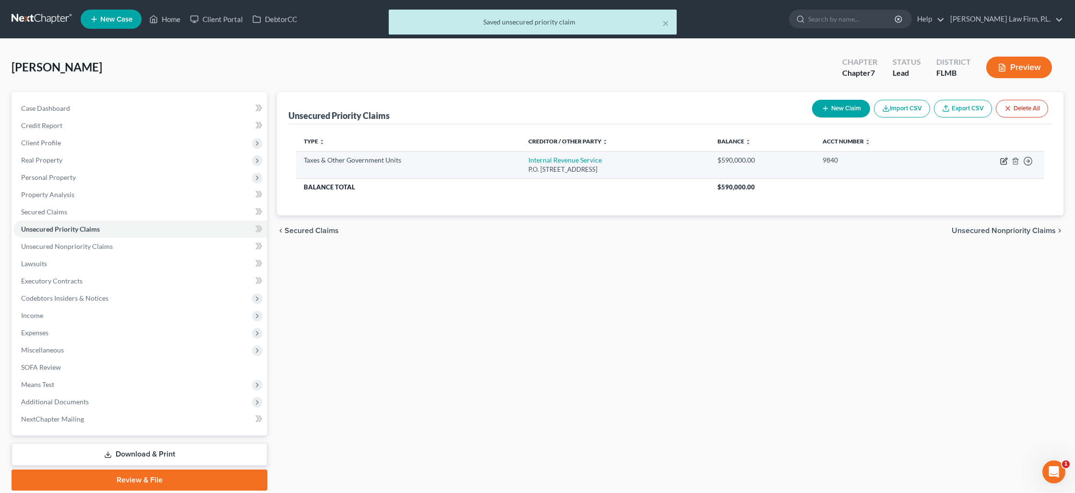
click at [1001, 161] on icon "button" at bounding box center [1004, 161] width 8 height 8
select select "0"
select select "39"
select select "0"
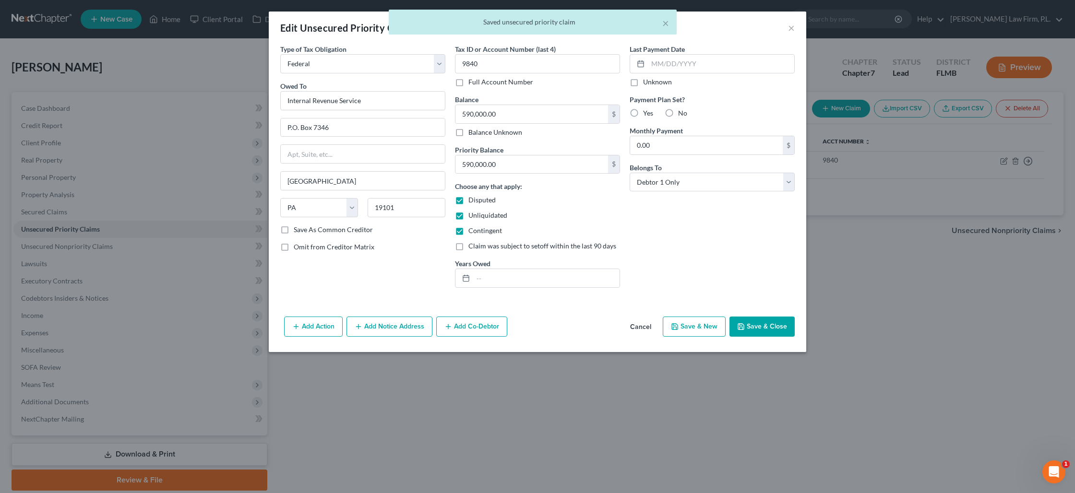
click at [758, 327] on button "Save & Close" at bounding box center [762, 327] width 65 height 20
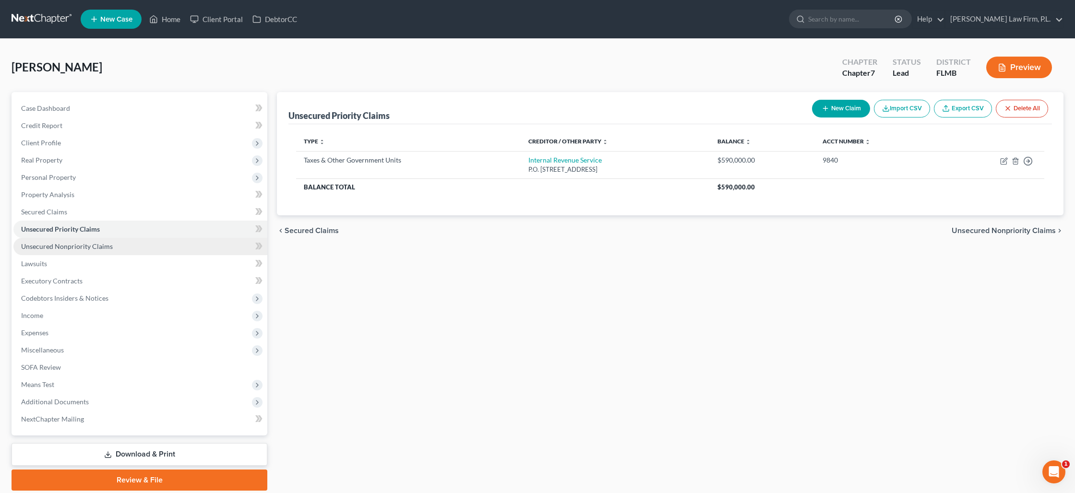
click at [157, 245] on link "Unsecured Nonpriority Claims" at bounding box center [140, 246] width 254 height 17
